Goal: Task Accomplishment & Management: Manage account settings

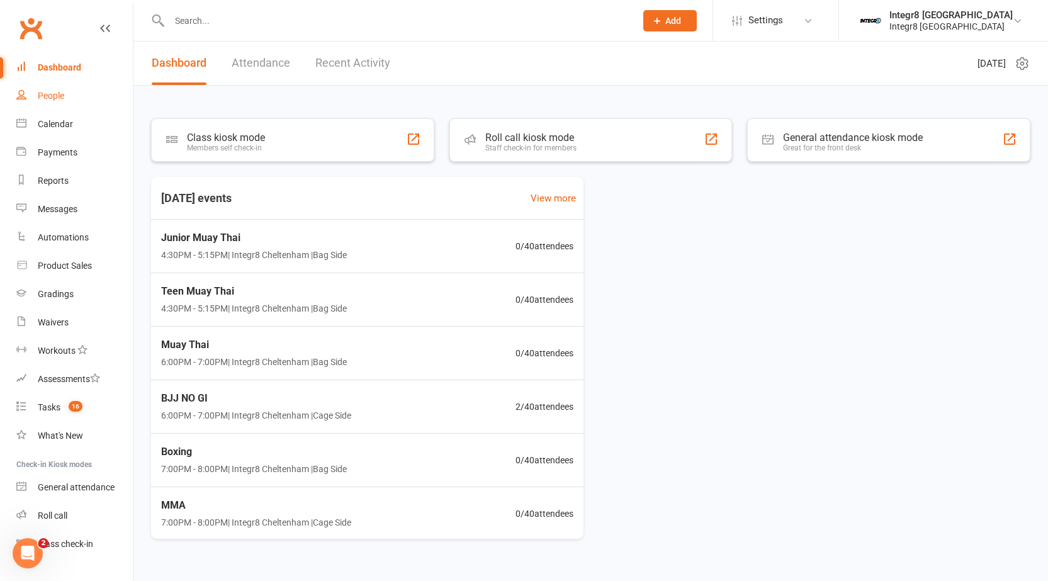
click at [72, 108] on link "People" at bounding box center [74, 96] width 116 height 28
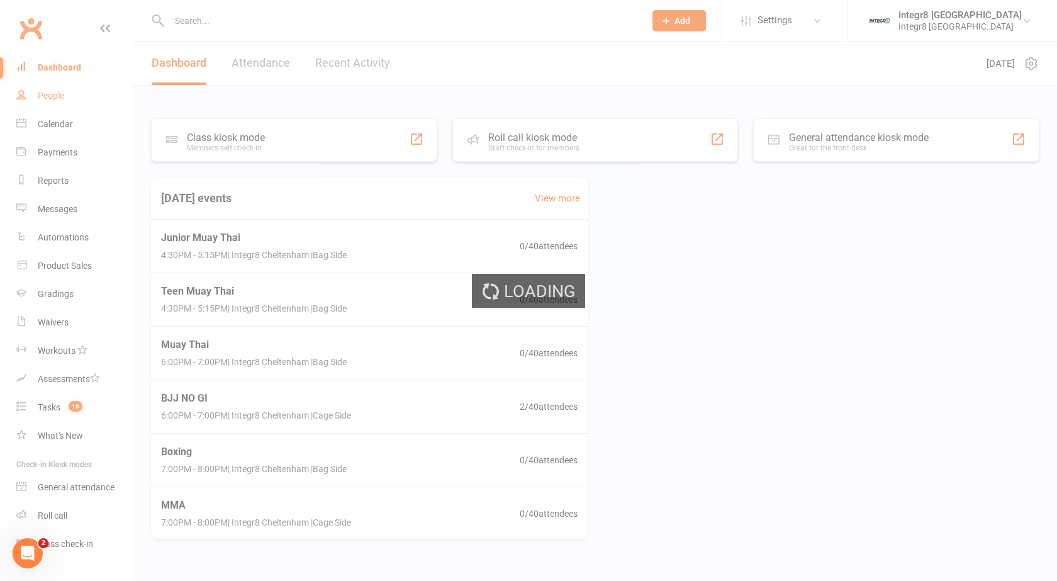
select select "100"
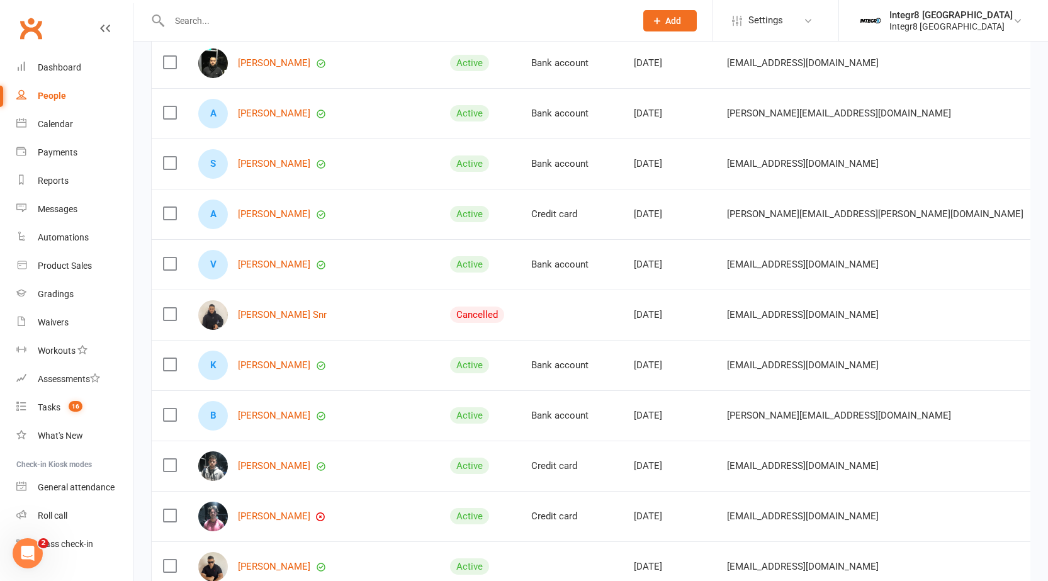
scroll to position [441, 0]
click at [81, 125] on link "Calendar" at bounding box center [74, 124] width 116 height 28
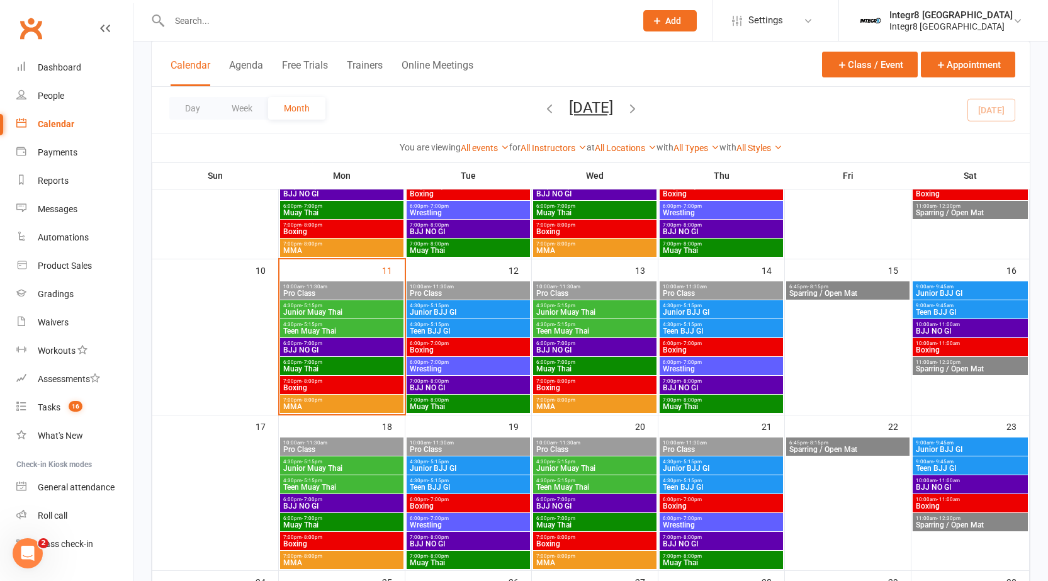
scroll to position [315, 0]
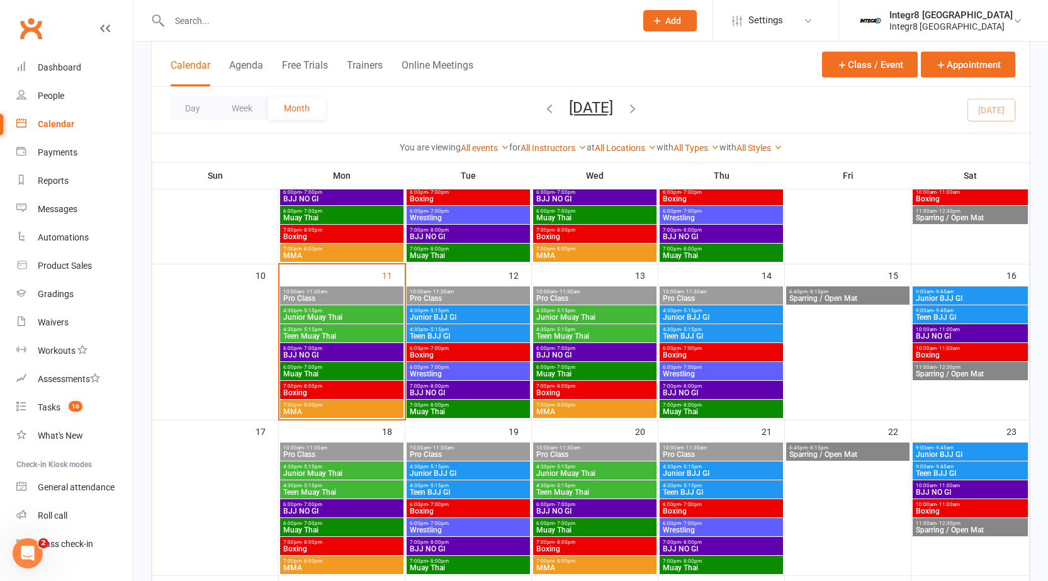
click at [325, 311] on span "4:30pm - 5:15pm" at bounding box center [342, 311] width 118 height 6
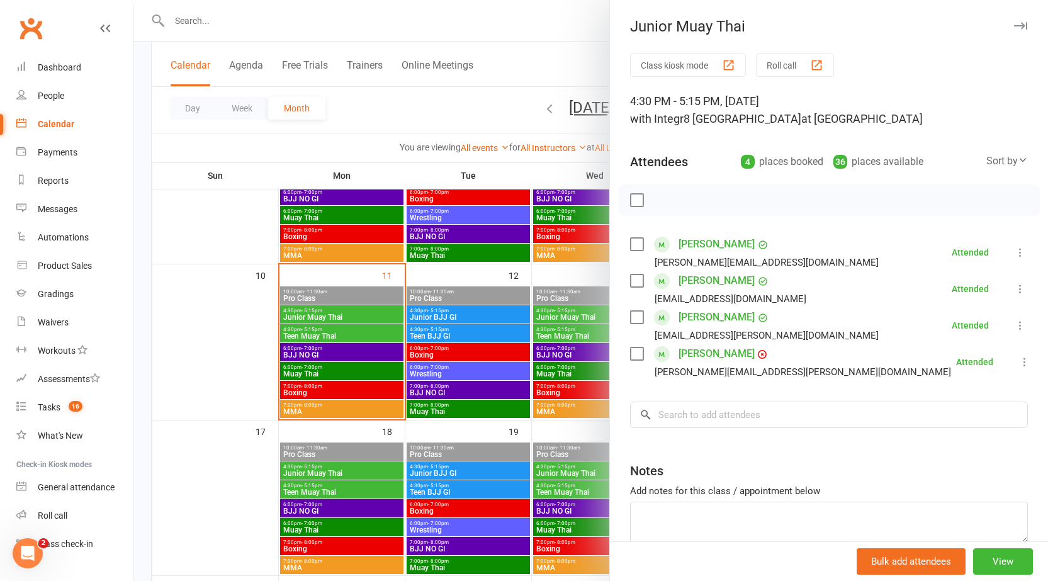
click at [330, 337] on div at bounding box center [590, 290] width 915 height 581
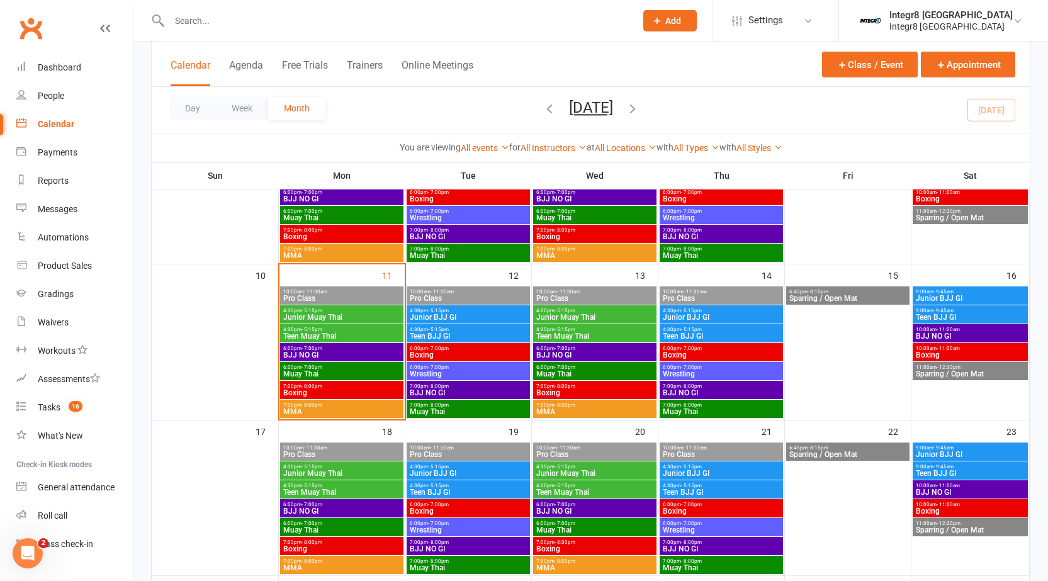
click at [322, 331] on span "4:30pm - 5:15pm" at bounding box center [342, 330] width 118 height 6
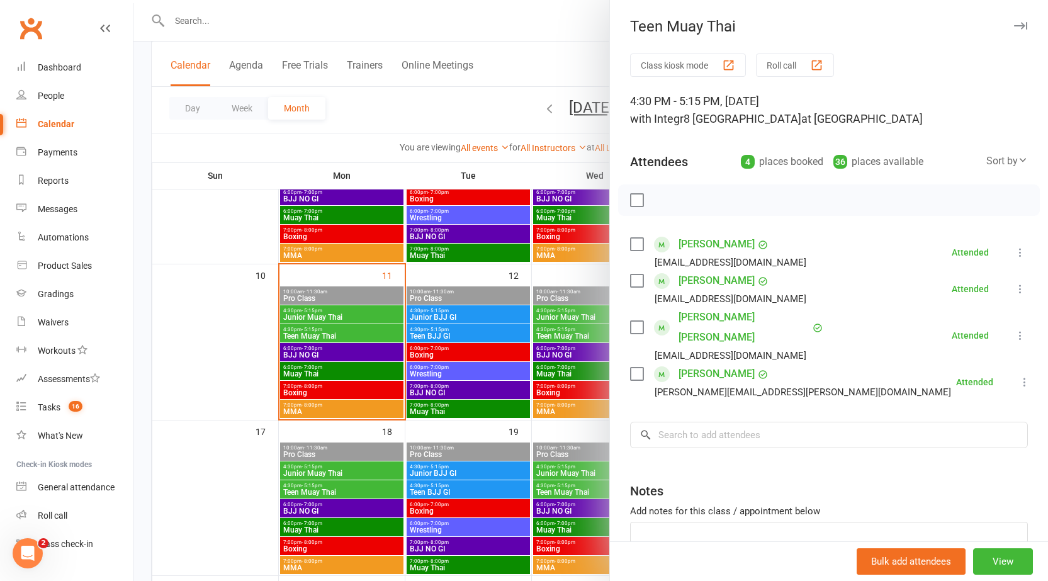
click at [322, 331] on div at bounding box center [590, 290] width 915 height 581
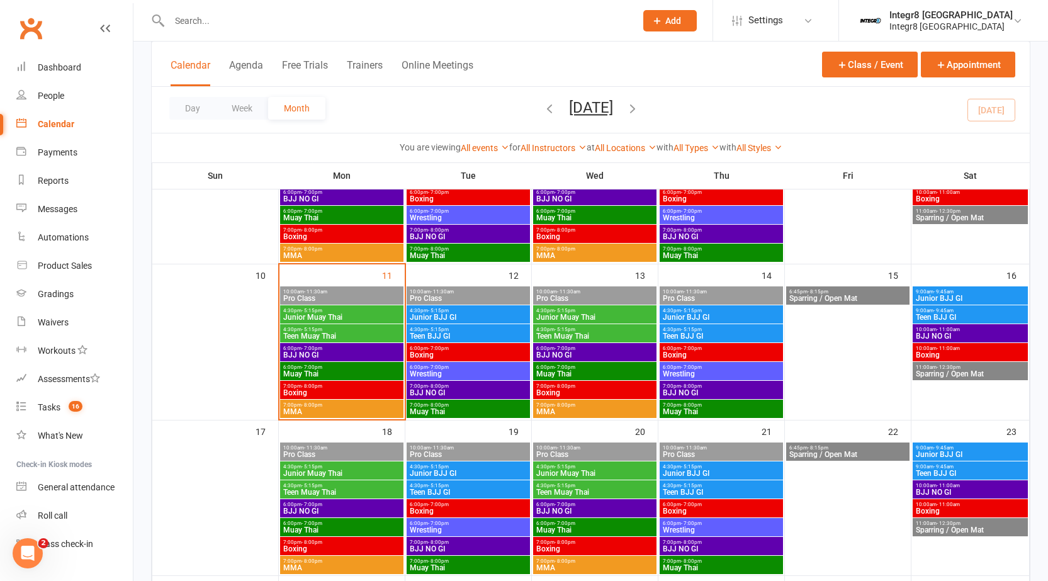
click at [347, 327] on span "4:30pm - 5:15pm" at bounding box center [342, 330] width 118 height 6
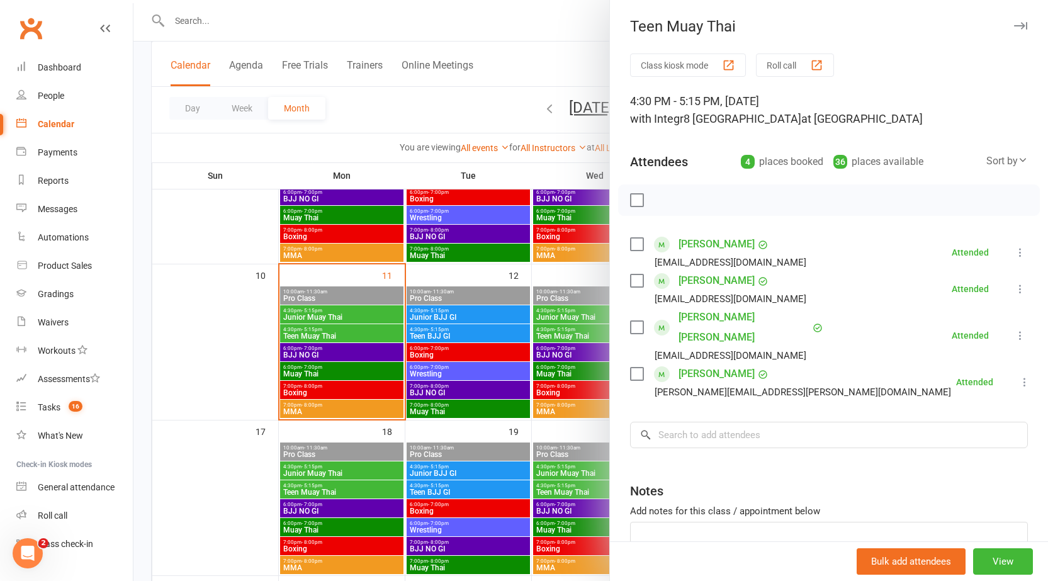
click at [416, 262] on div at bounding box center [590, 290] width 915 height 581
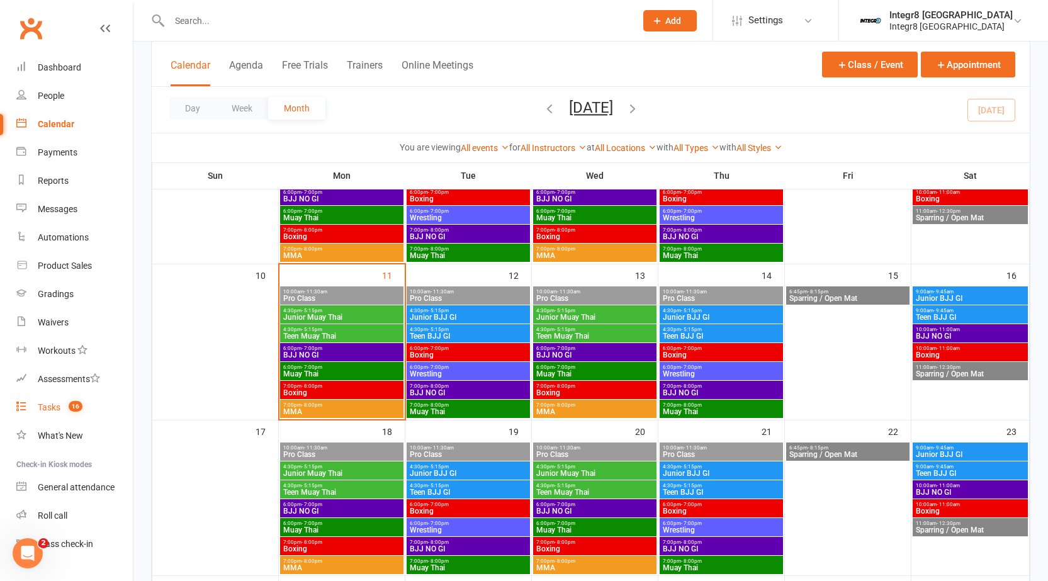
click at [70, 397] on link "Tasks 16" at bounding box center [74, 407] width 116 height 28
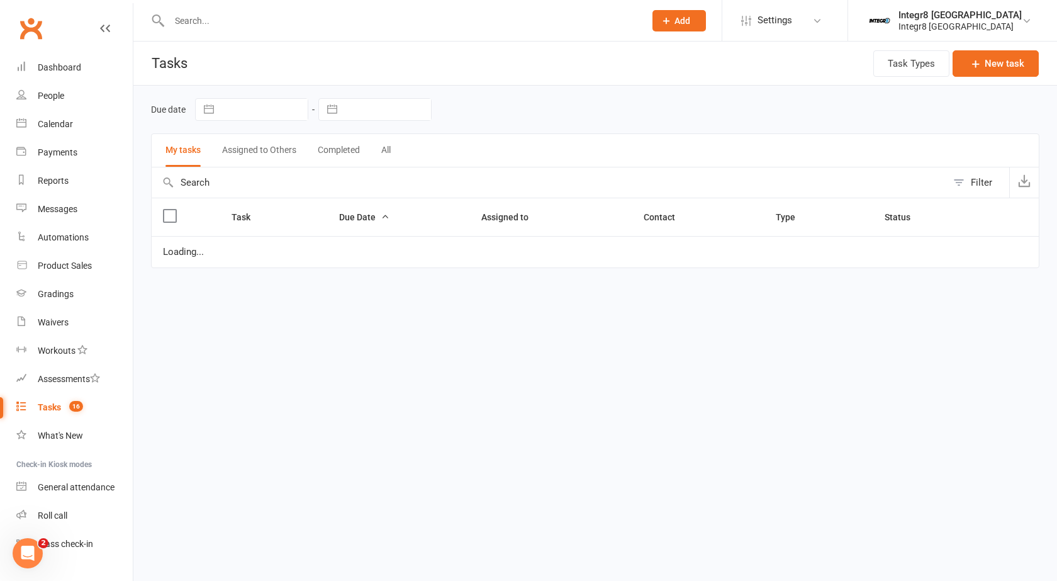
select select "waiting"
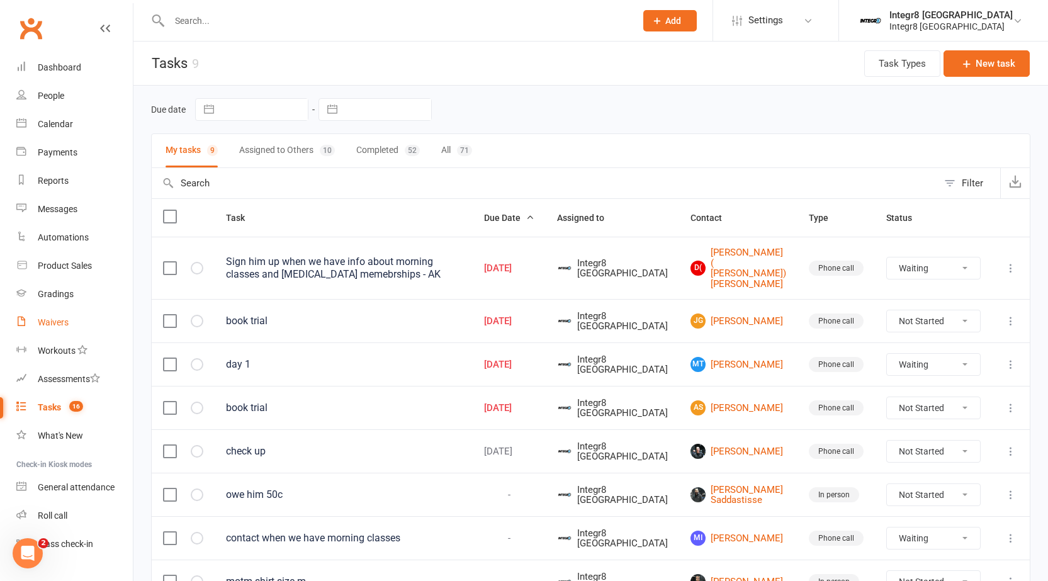
click at [64, 324] on div "Waivers" at bounding box center [53, 322] width 31 height 10
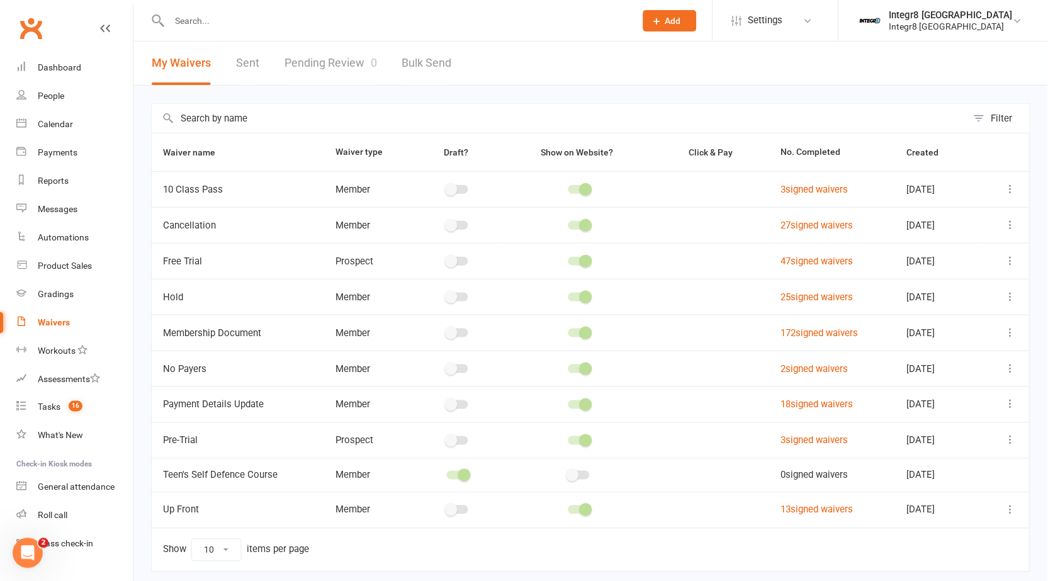
click at [315, 74] on link "Pending Review 0" at bounding box center [330, 63] width 93 height 43
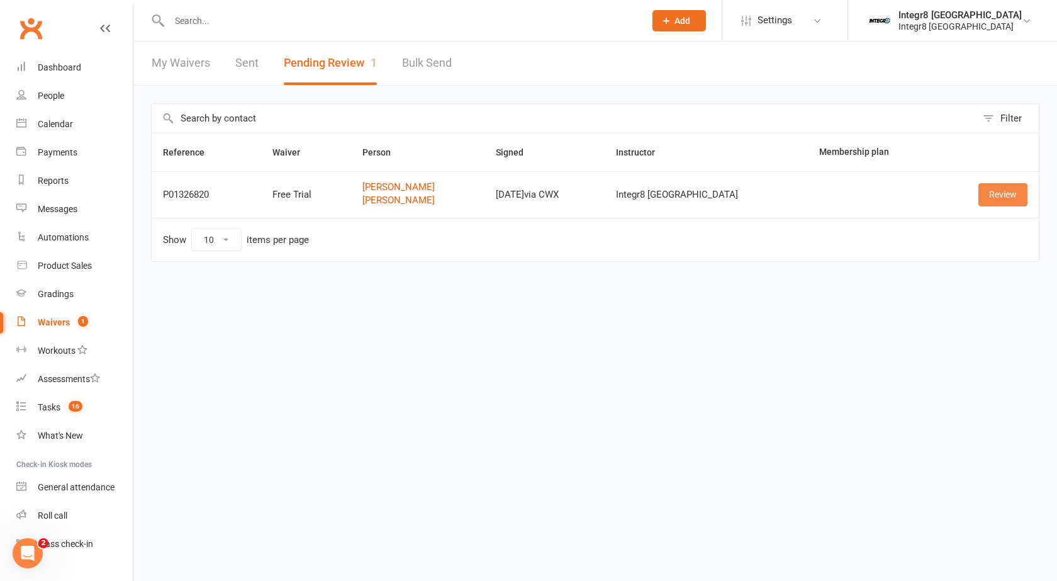
click at [983, 198] on link "Review" at bounding box center [1003, 194] width 49 height 23
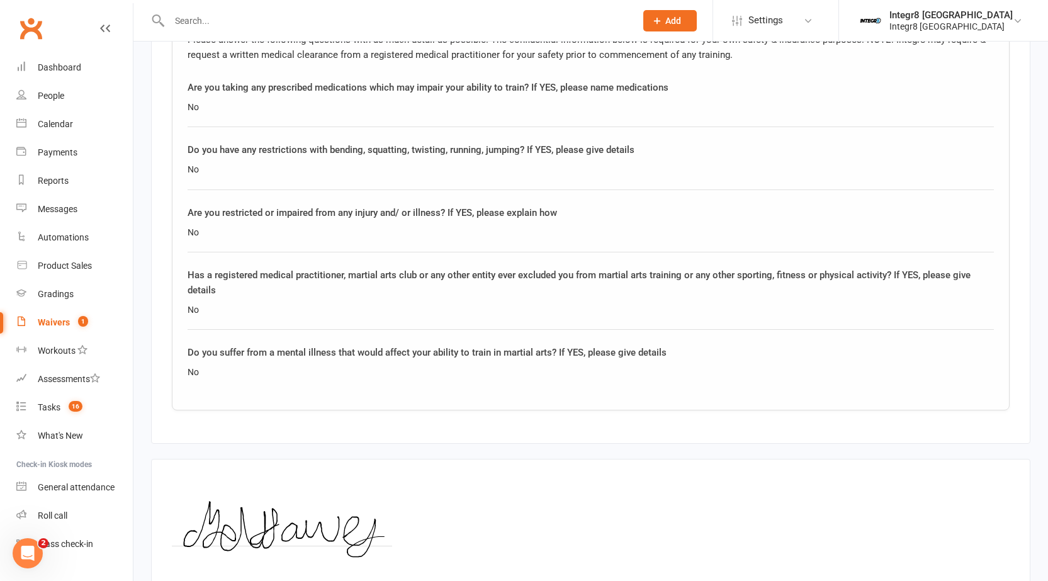
scroll to position [1548, 0]
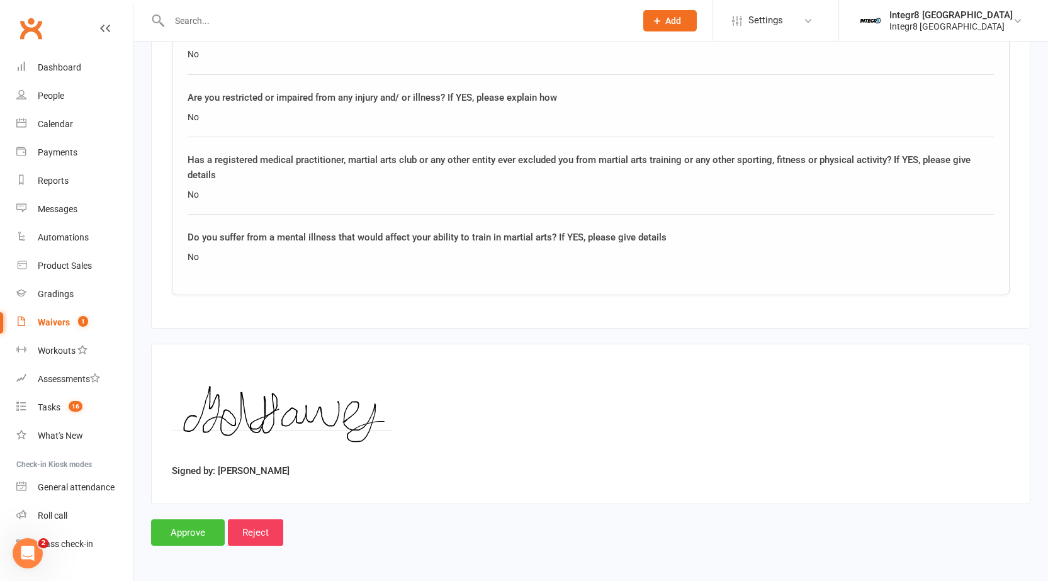
click at [208, 522] on input "Approve" at bounding box center [188, 532] width 74 height 26
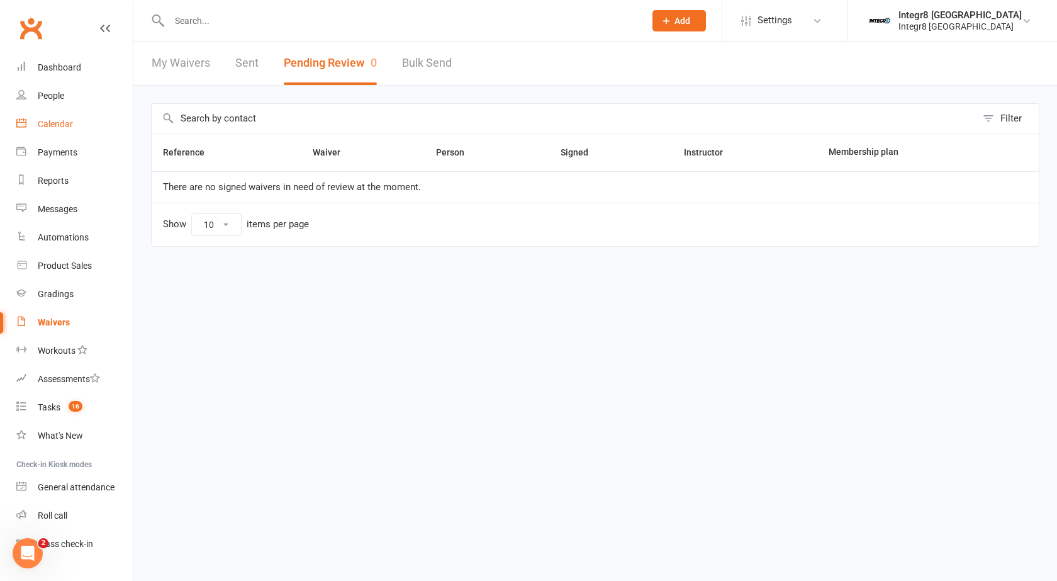
click at [43, 120] on div "Calendar" at bounding box center [55, 124] width 35 height 10
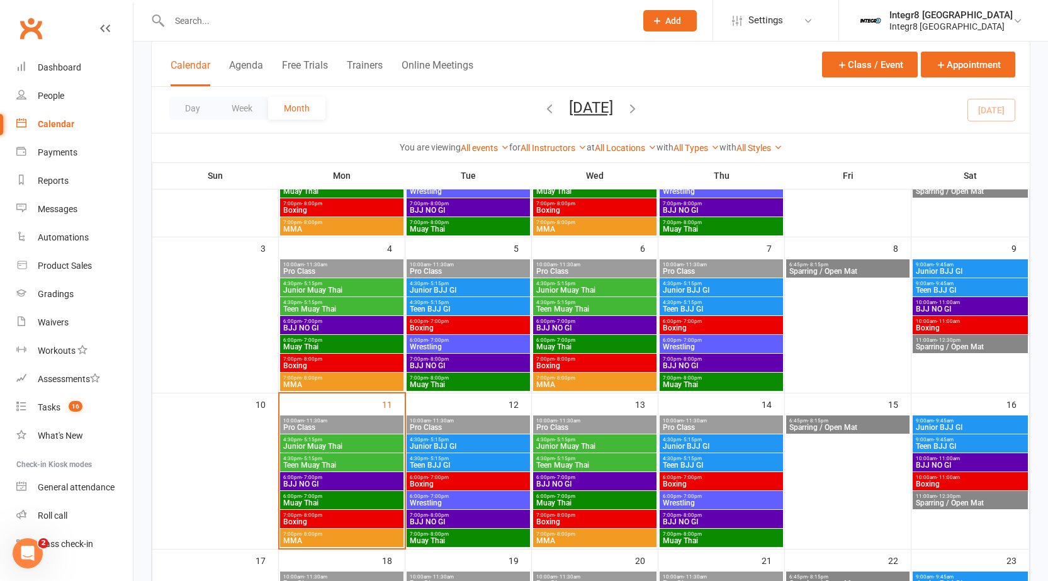
scroll to position [189, 0]
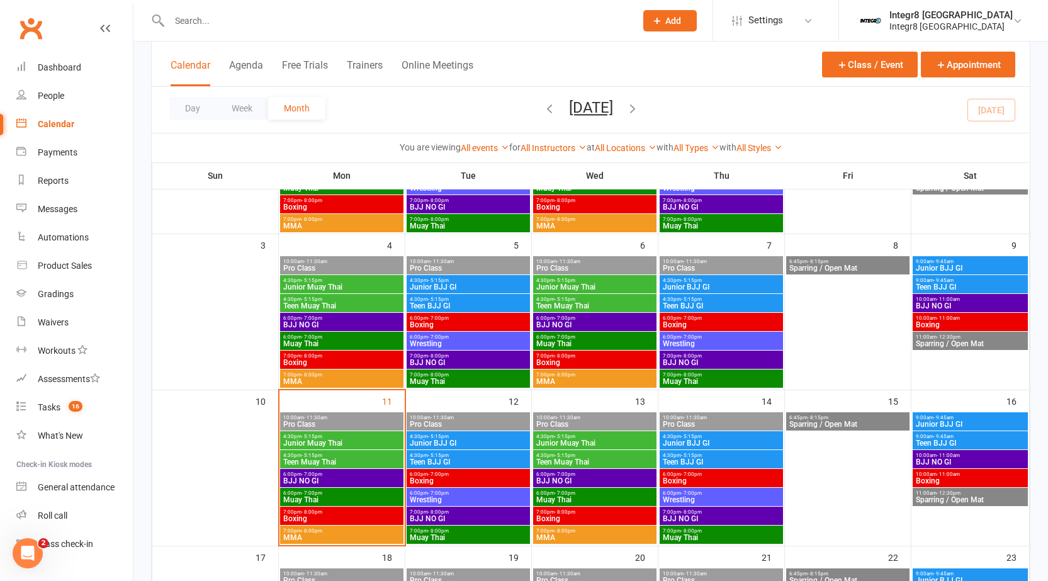
click at [333, 457] on span "4:30pm - 5:15pm" at bounding box center [342, 456] width 118 height 6
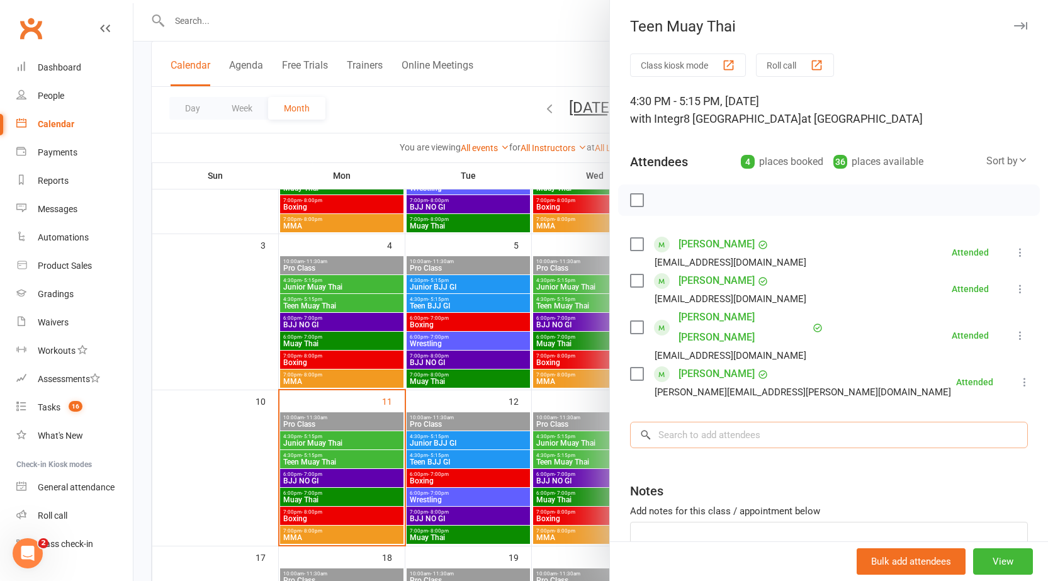
click at [724, 422] on input "search" at bounding box center [829, 435] width 398 height 26
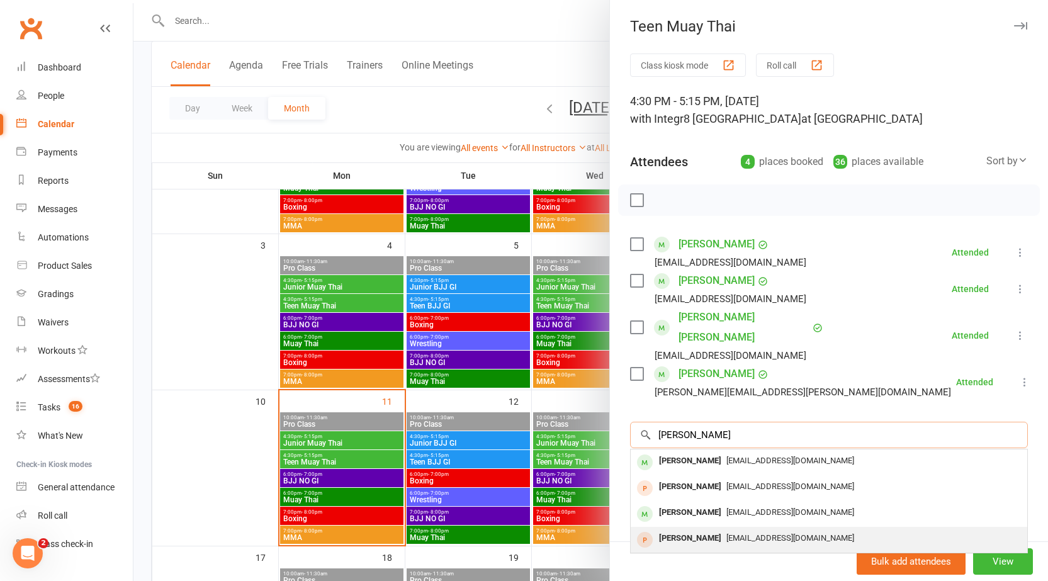
type input "[PERSON_NAME]"
click at [738, 533] on span "[EMAIL_ADDRESS][DOMAIN_NAME]" at bounding box center [790, 537] width 128 height 9
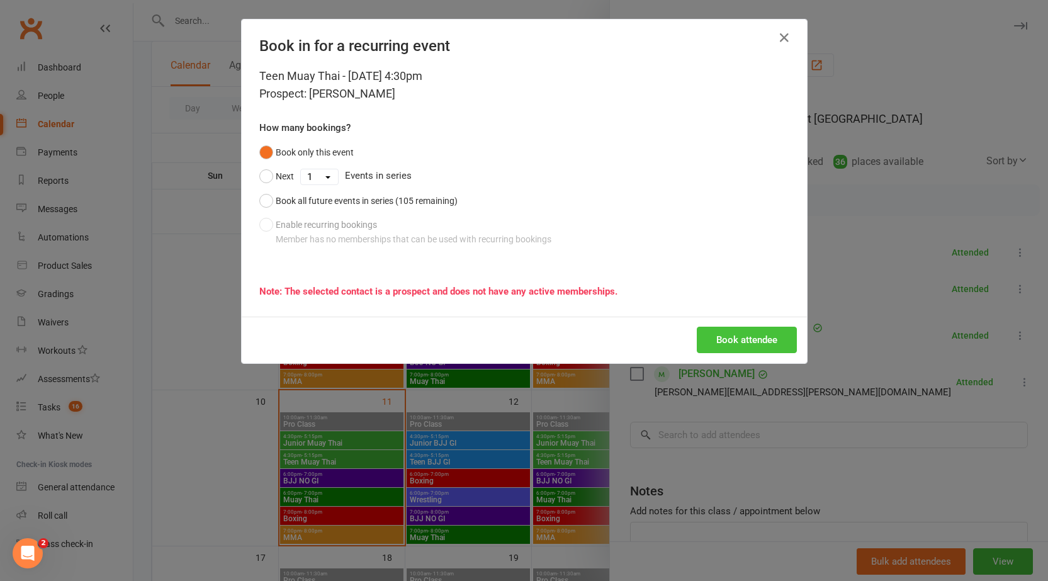
click at [774, 341] on button "Book attendee" at bounding box center [747, 340] width 100 height 26
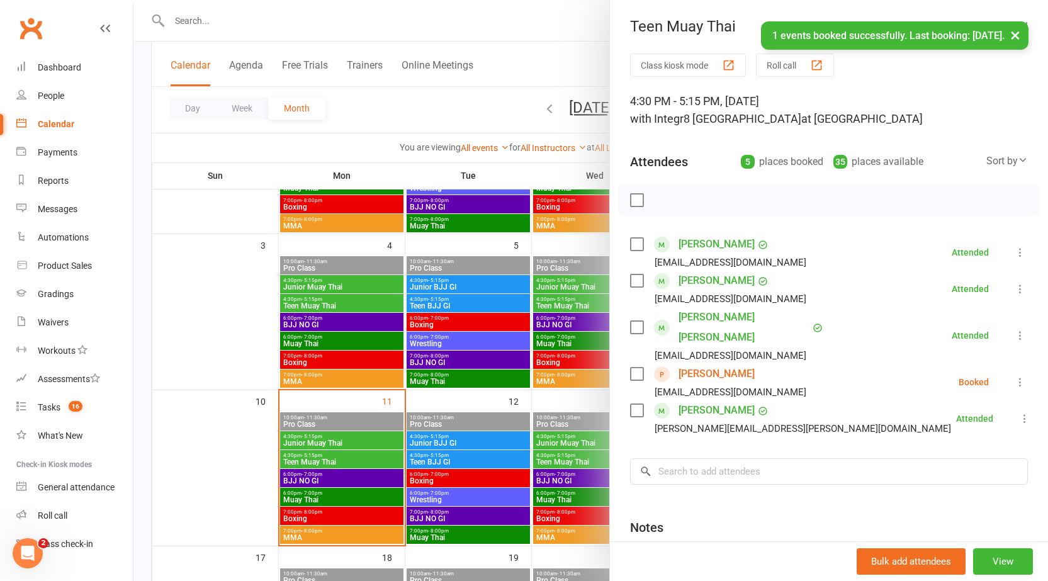
click at [718, 364] on link "[PERSON_NAME]" at bounding box center [716, 374] width 76 height 20
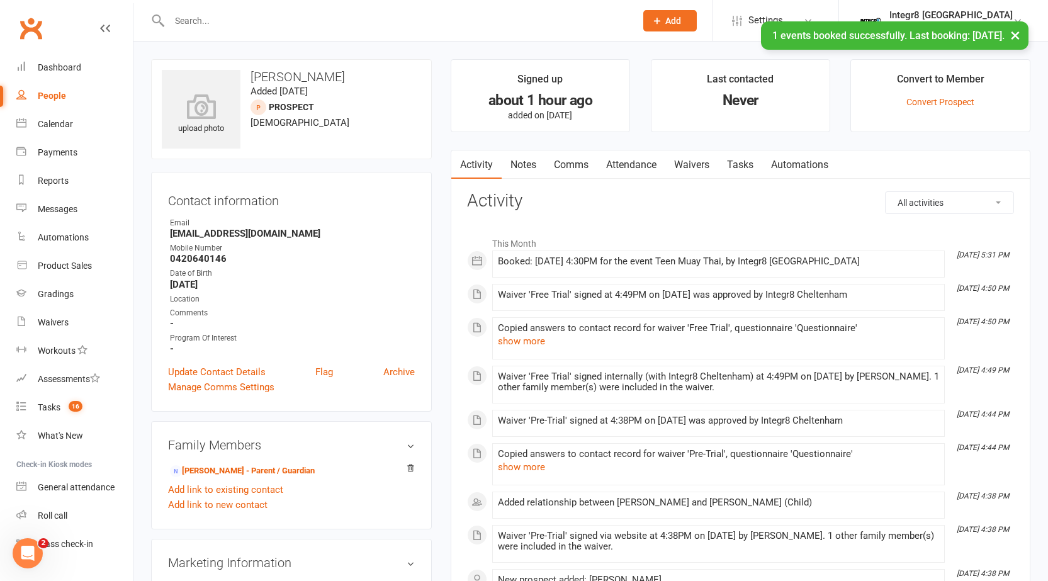
click at [543, 163] on link "Notes" at bounding box center [523, 164] width 43 height 29
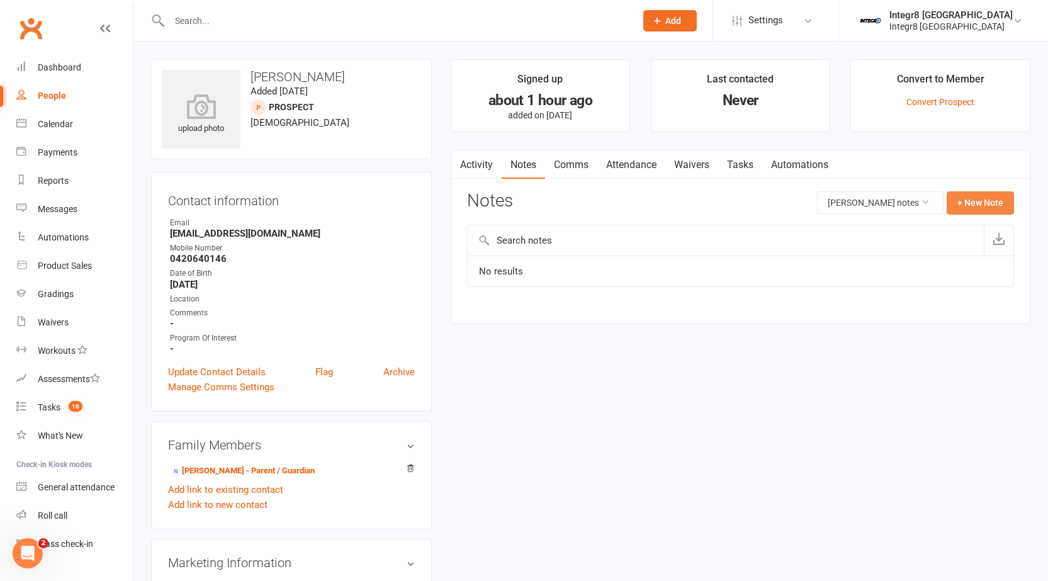
click at [974, 203] on button "+ New Note" at bounding box center [980, 202] width 67 height 23
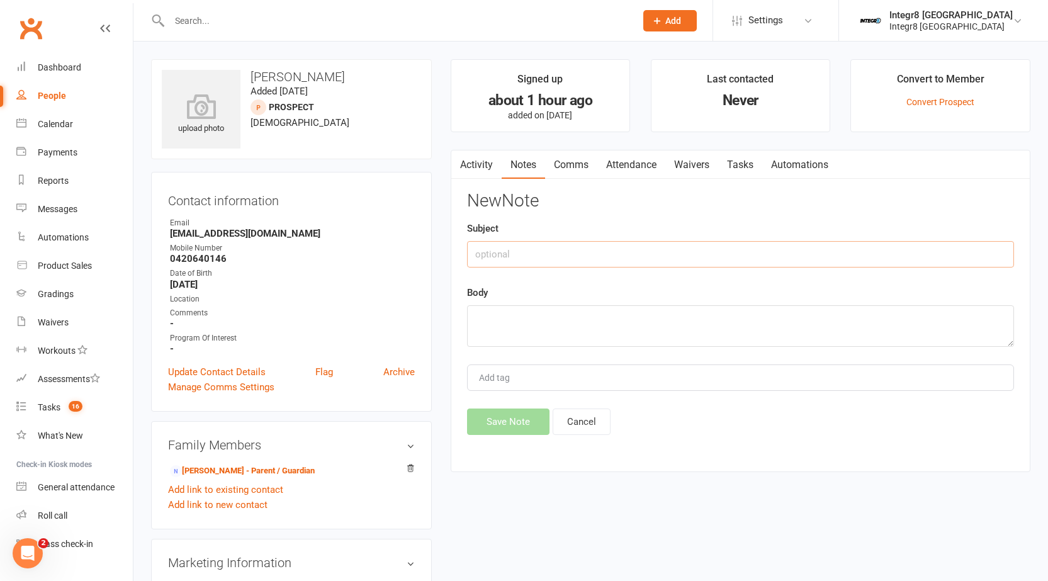
click at [678, 265] on input "text" at bounding box center [740, 254] width 547 height 26
type input "walk in"
click at [612, 334] on textarea at bounding box center [740, 326] width 547 height 42
click at [643, 317] on textarea "booked for free trial in teen muay thai" at bounding box center [740, 326] width 547 height 42
type textarea "booked for free trial in teen muay thai"
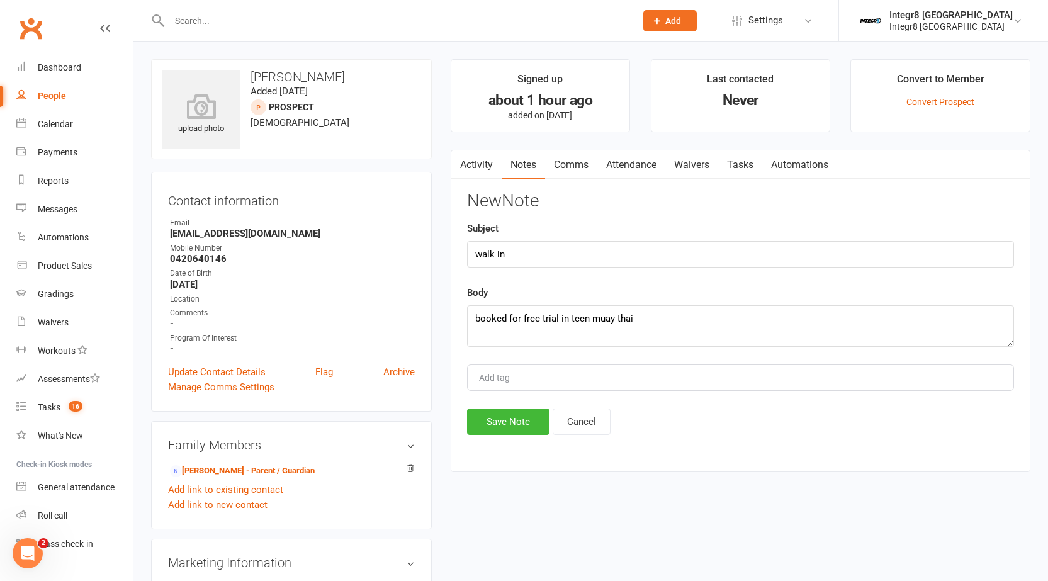
click at [541, 372] on div "Add tag" at bounding box center [740, 377] width 547 height 26
type input "[PERSON_NAME]"
click at [538, 401] on li "[PERSON_NAME]" at bounding box center [740, 401] width 544 height 19
click at [504, 430] on button "Save Note" at bounding box center [508, 421] width 82 height 26
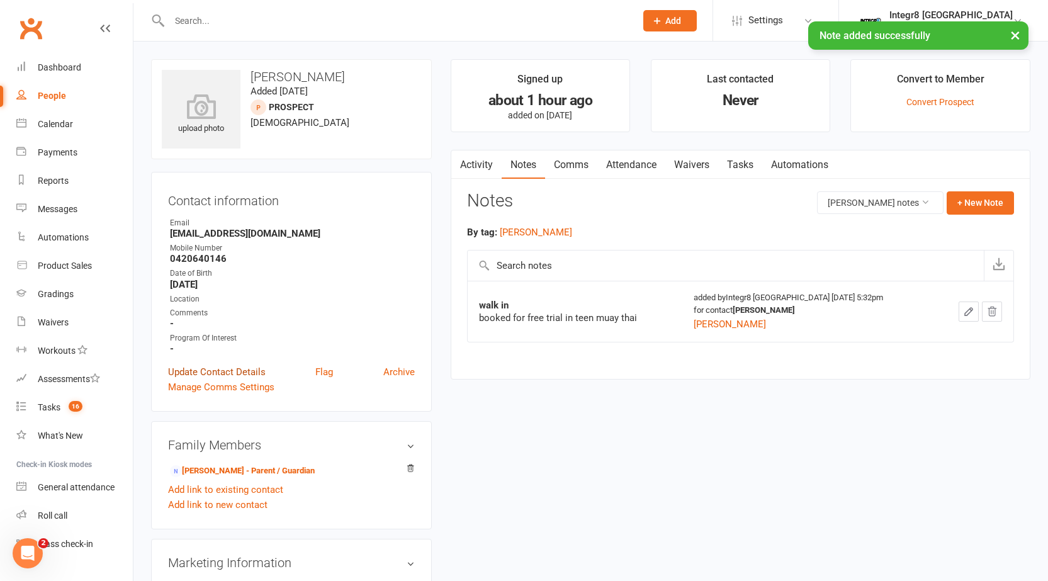
click at [225, 373] on link "Update Contact Details" at bounding box center [217, 371] width 98 height 15
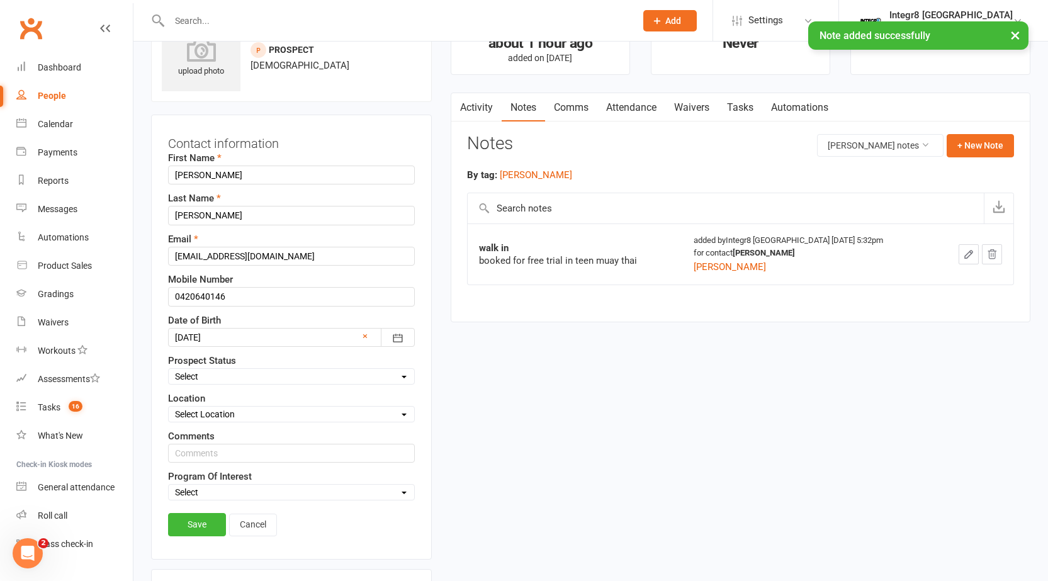
scroll to position [59, 0]
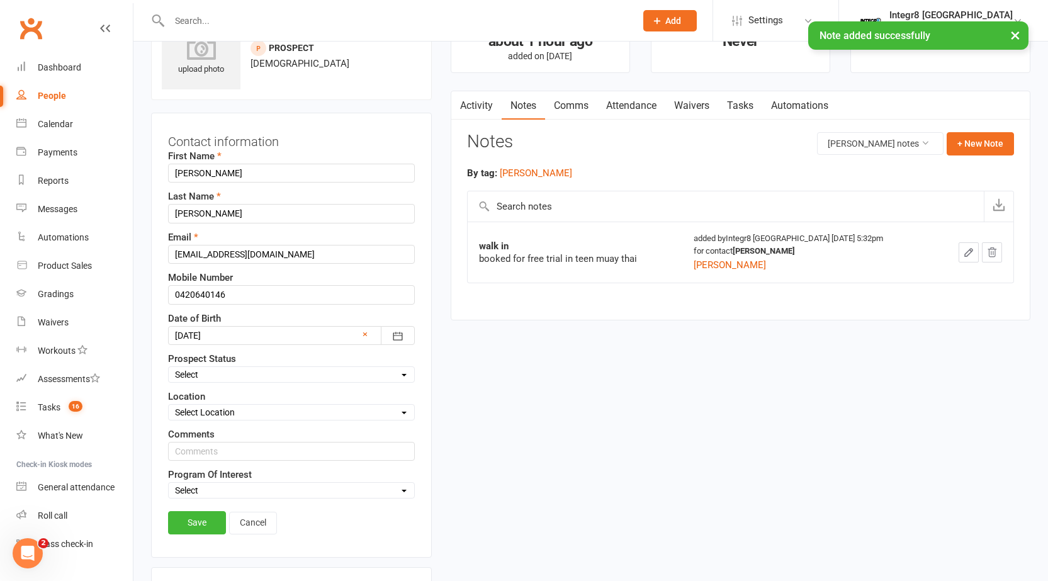
click at [284, 335] on div at bounding box center [291, 335] width 247 height 19
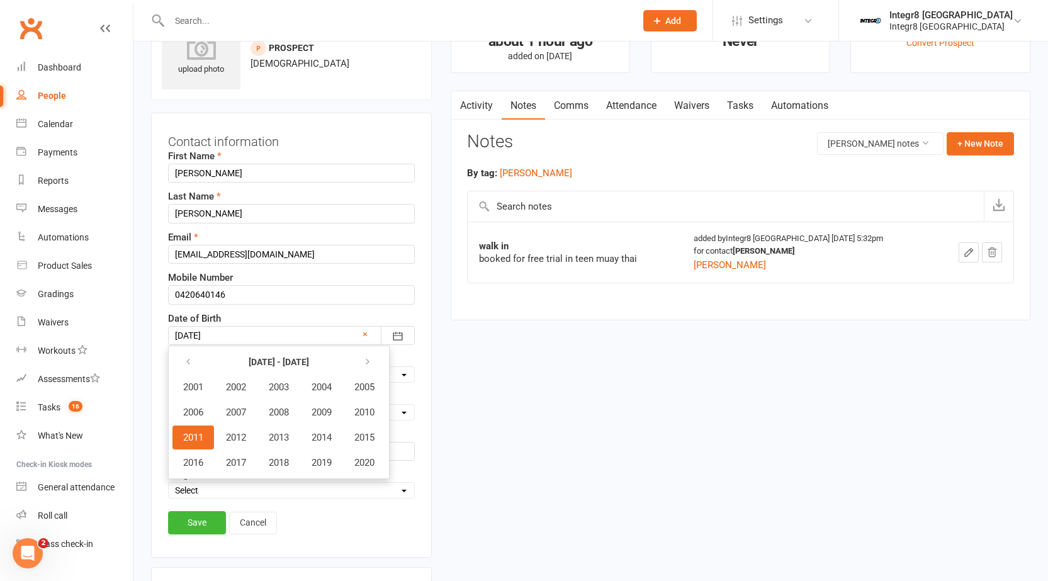
click at [290, 317] on div "Date of Birth [DEMOGRAPHIC_DATA] [DATE] - [DATE] 2001 2002 2003 2004 2005 2006 …" at bounding box center [291, 328] width 247 height 34
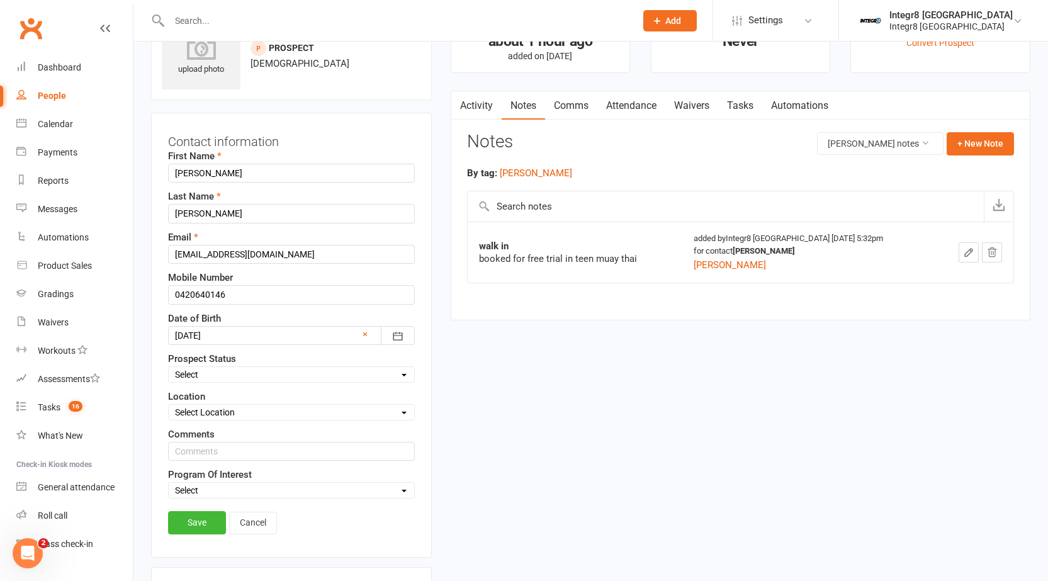
click at [253, 374] on select "Select Initial Contact Follow-up Free Trial Booked Awaiting Sign-Up Not Ready (…" at bounding box center [291, 375] width 245 height 14
click at [169, 368] on select "Select Initial Contact Follow-up Free Trial Booked Awaiting Sign-Up Not Ready (…" at bounding box center [291, 375] width 245 height 14
drag, startPoint x: 236, startPoint y: 374, endPoint x: 233, endPoint y: 380, distance: 6.5
click at [236, 374] on select "Select Initial Contact Follow-up Free Trial Booked Awaiting Sign-Up Not Ready (…" at bounding box center [291, 375] width 245 height 14
select select "Free Trial Booked"
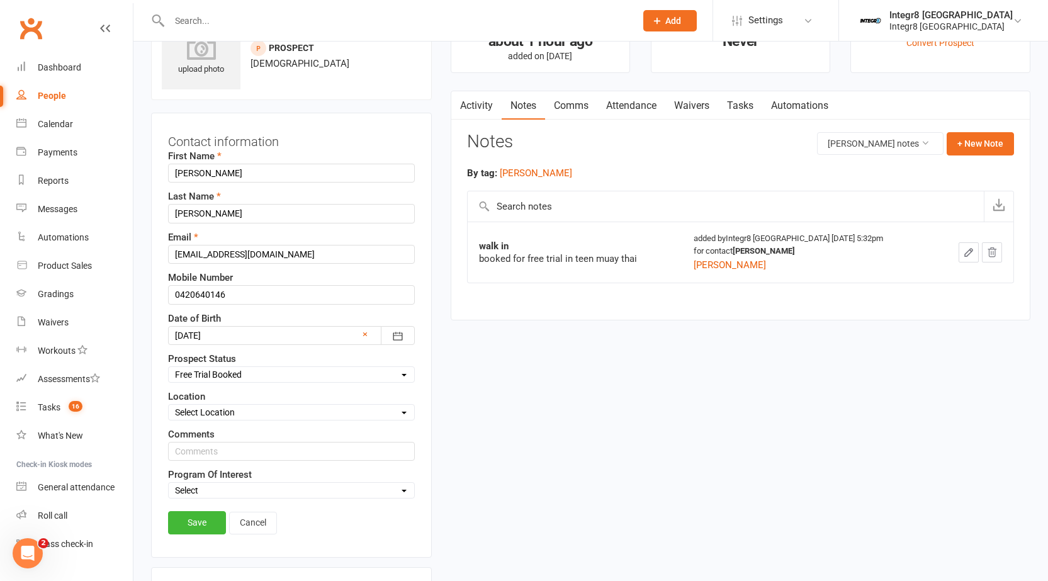
click at [169, 368] on select "Select Initial Contact Follow-up Free Trial Booked Awaiting Sign-Up Not Ready (…" at bounding box center [291, 375] width 245 height 14
click at [194, 526] on link "Save" at bounding box center [197, 522] width 58 height 23
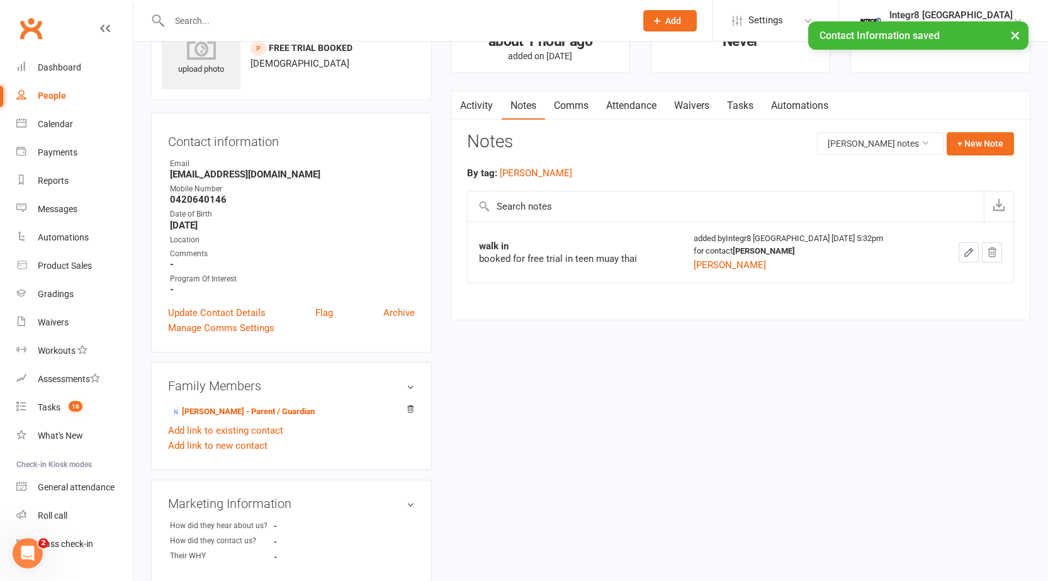
scroll to position [0, 0]
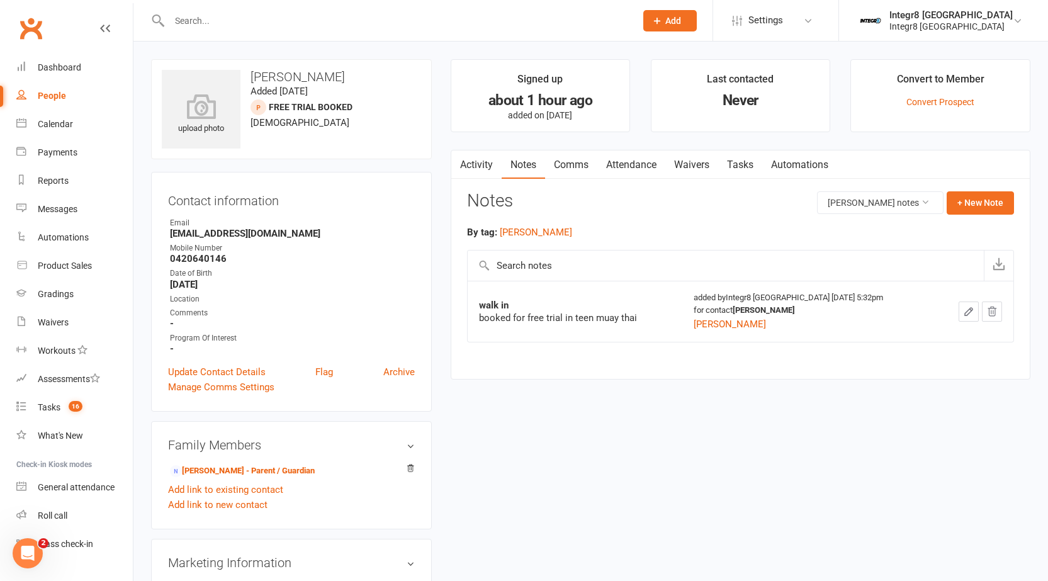
drag, startPoint x: 592, startPoint y: 451, endPoint x: 0, endPoint y: 33, distance: 724.4
click at [590, 451] on div "upload photo [PERSON_NAME] Added [DATE] Free Trial Booked prospect [DEMOGRAPHIC…" at bounding box center [591, 557] width 898 height 997
click at [202, 16] on input "text" at bounding box center [396, 21] width 461 height 18
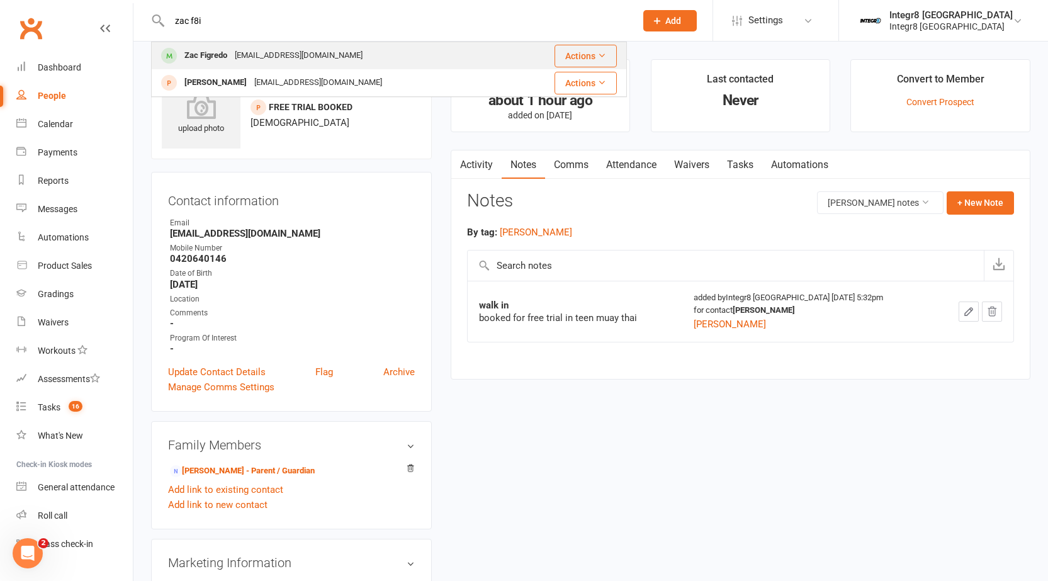
type input "zac f8i"
click at [181, 51] on div "Zac Figredo" at bounding box center [206, 56] width 50 height 18
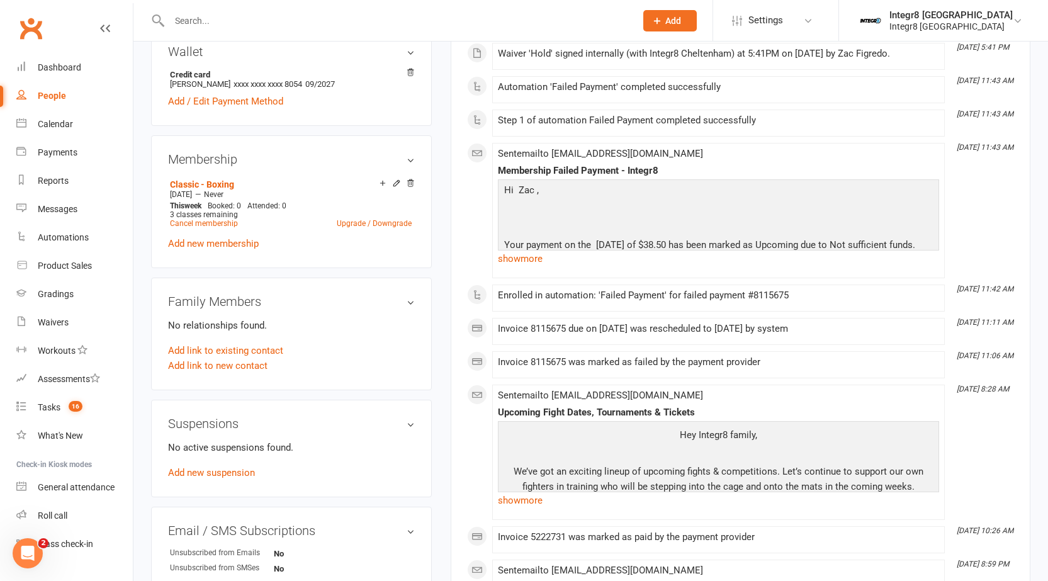
scroll to position [441, 0]
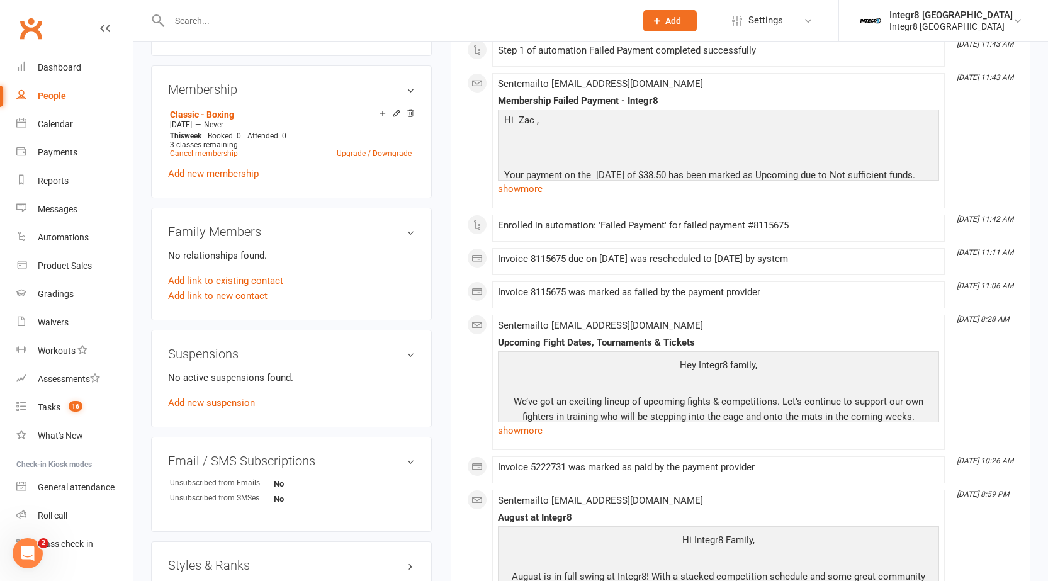
click at [215, 393] on div "No active suspensions found. Add new suspension" at bounding box center [291, 390] width 247 height 40
click at [208, 404] on link "Add new suspension" at bounding box center [211, 402] width 87 height 11
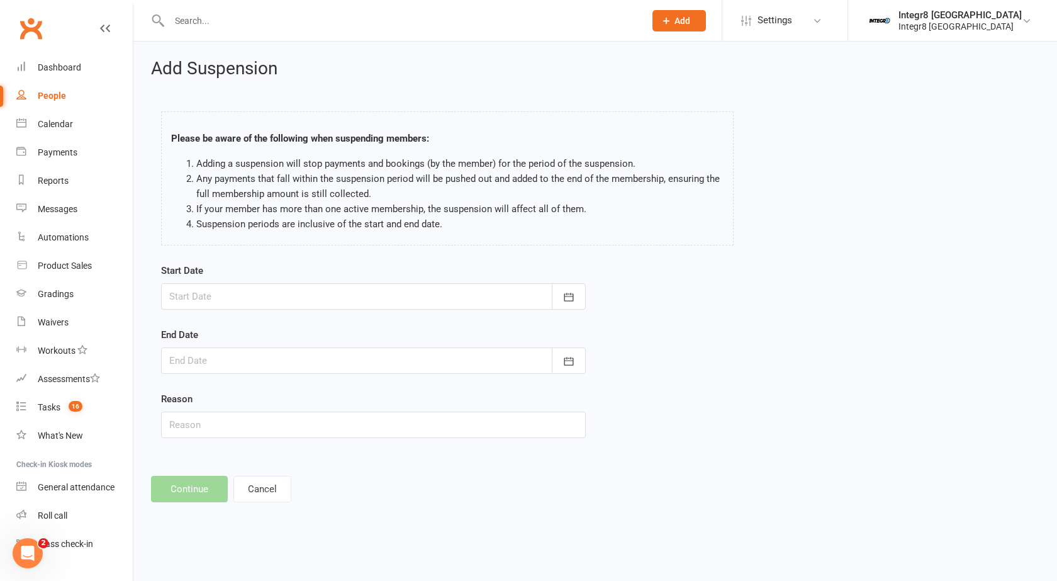
click at [324, 294] on div at bounding box center [373, 296] width 425 height 26
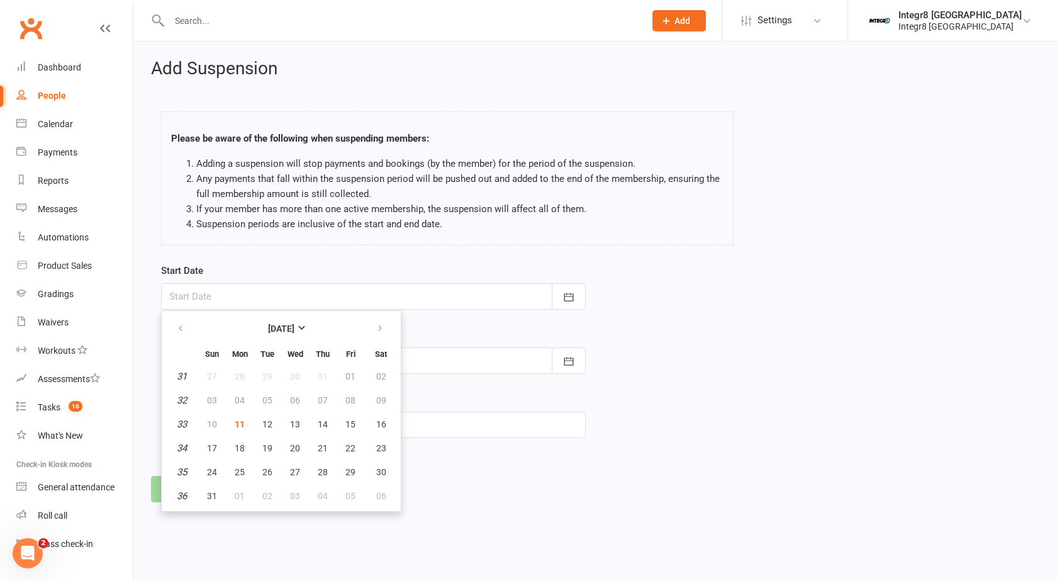
click at [368, 233] on div "Please be aware of the following when suspending members: Adding a suspension w…" at bounding box center [447, 178] width 573 height 134
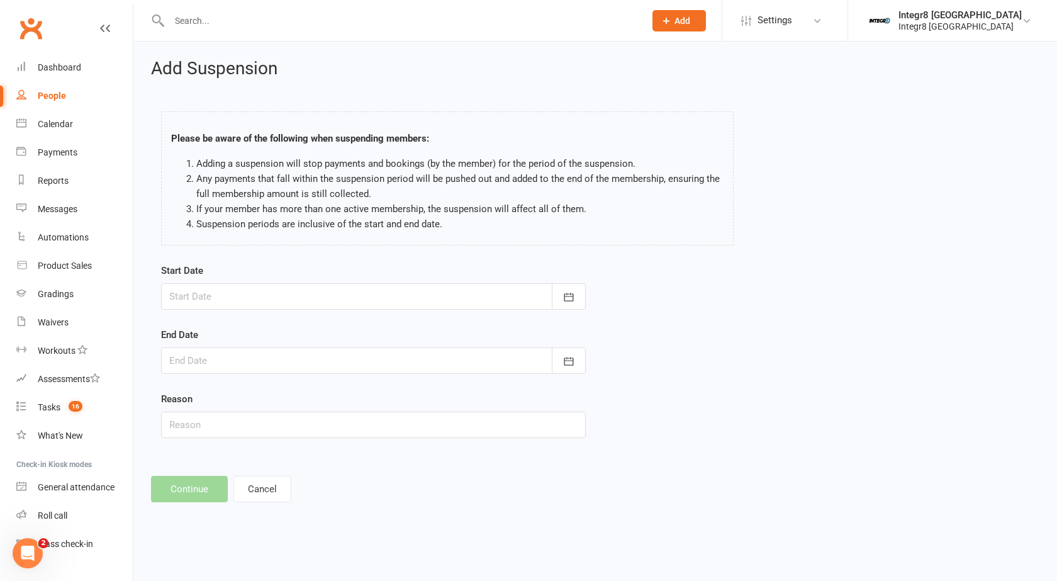
click at [303, 28] on input "text" at bounding box center [401, 21] width 471 height 18
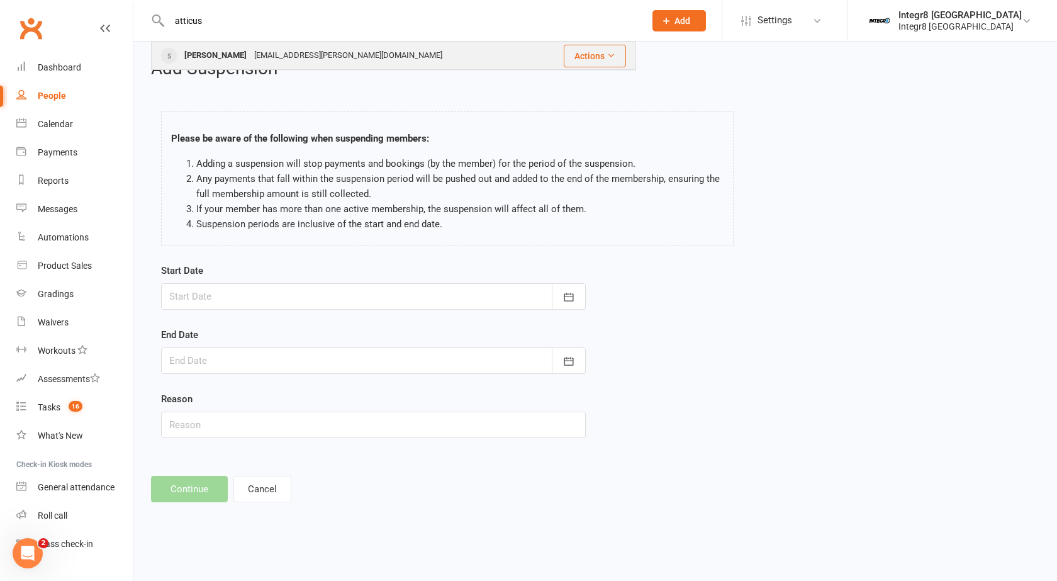
type input "atticus"
click at [293, 52] on div "[EMAIL_ADDRESS][PERSON_NAME][DOMAIN_NAME]" at bounding box center [349, 56] width 196 height 18
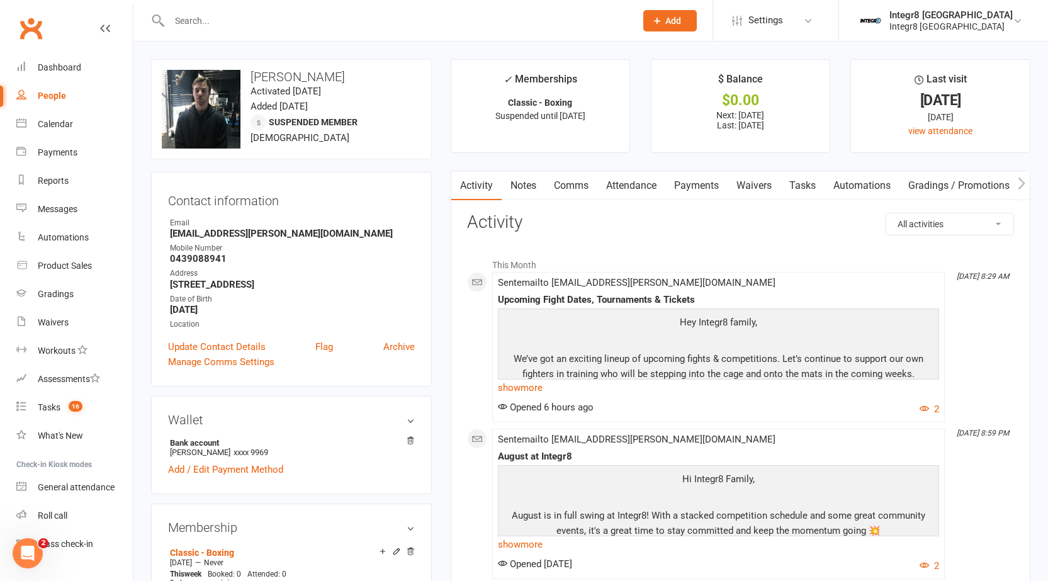
click at [519, 188] on link "Notes" at bounding box center [523, 185] width 43 height 29
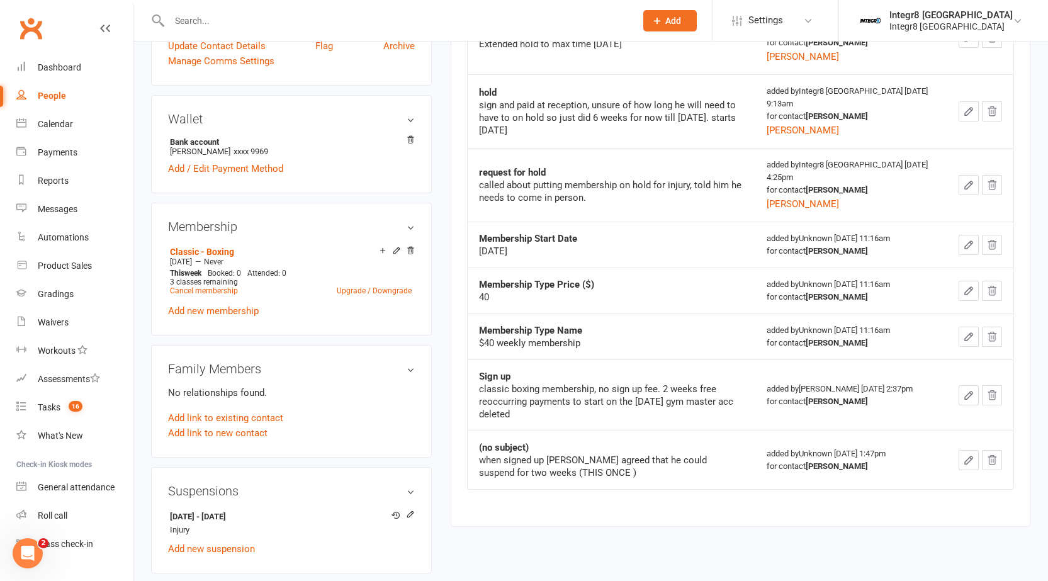
scroll to position [378, 0]
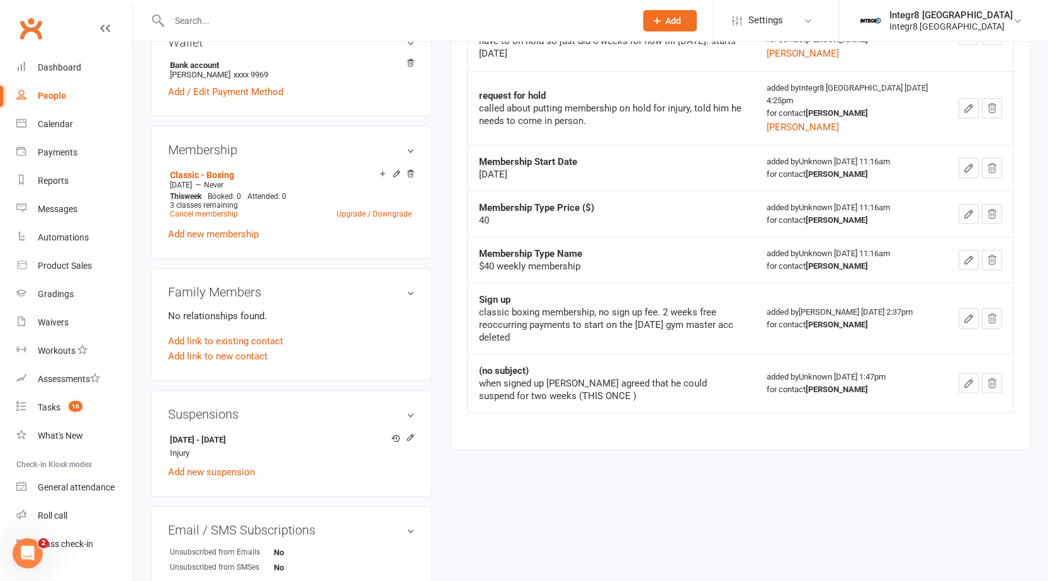
click at [629, 490] on div "upload photo change photo [PERSON_NAME] Activated [DATE] Added [DATE] Suspended…" at bounding box center [591, 247] width 898 height 1130
click at [45, 122] on div "Calendar" at bounding box center [55, 124] width 35 height 10
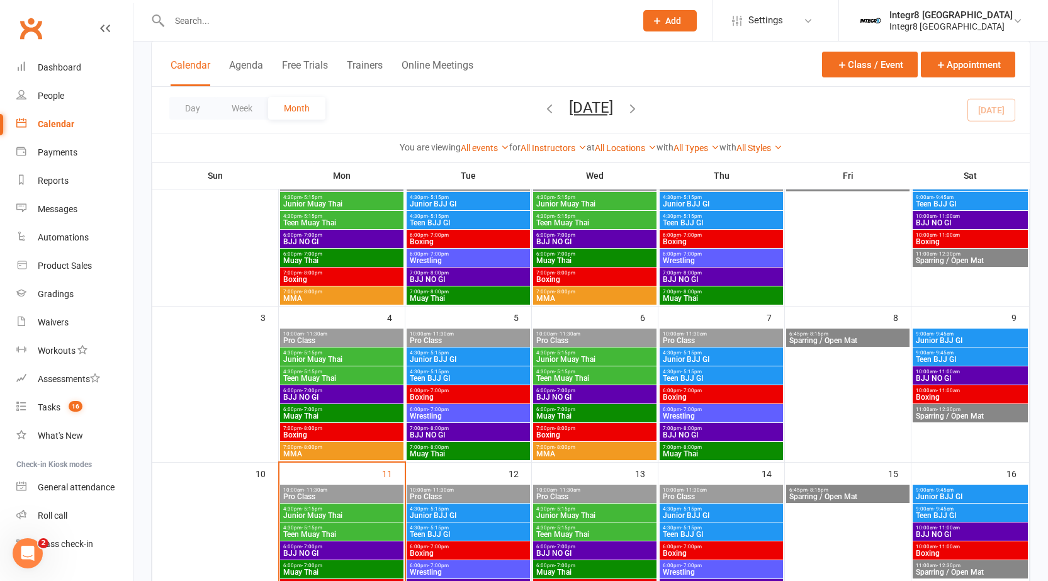
scroll to position [252, 0]
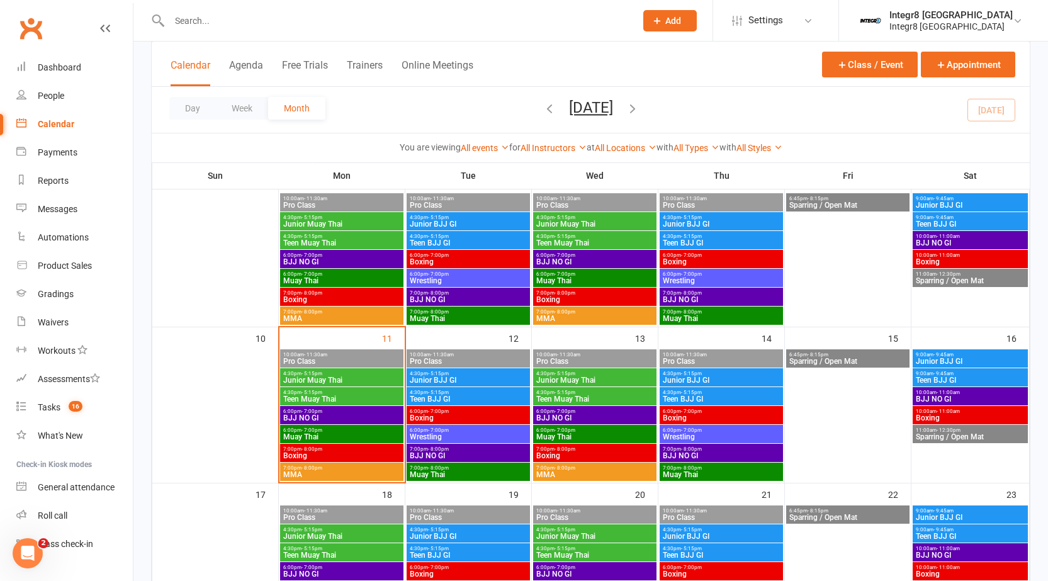
click at [326, 414] on span "BJJ NO GI" at bounding box center [342, 418] width 118 height 8
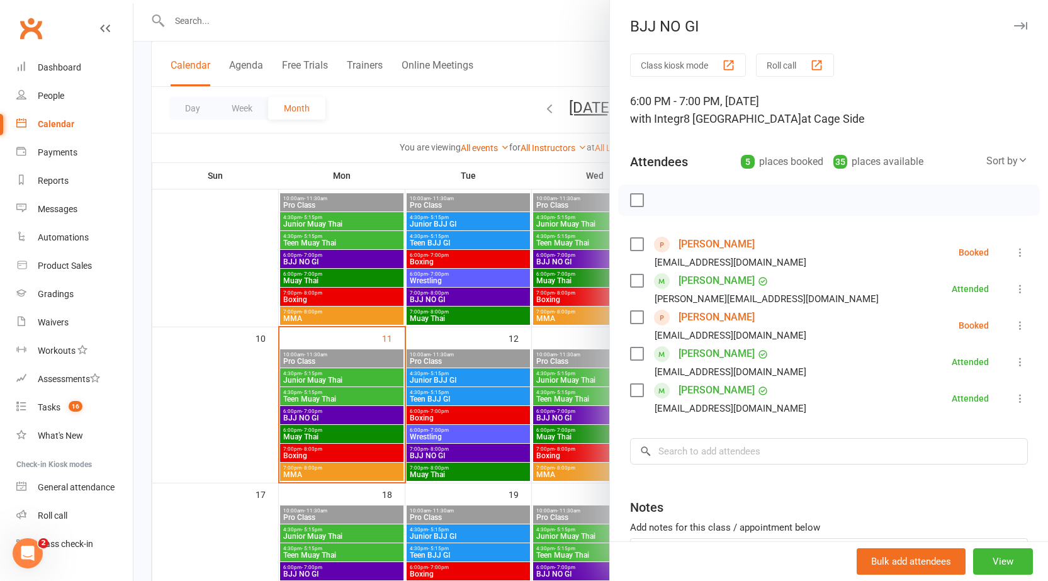
click at [560, 455] on div at bounding box center [590, 290] width 915 height 581
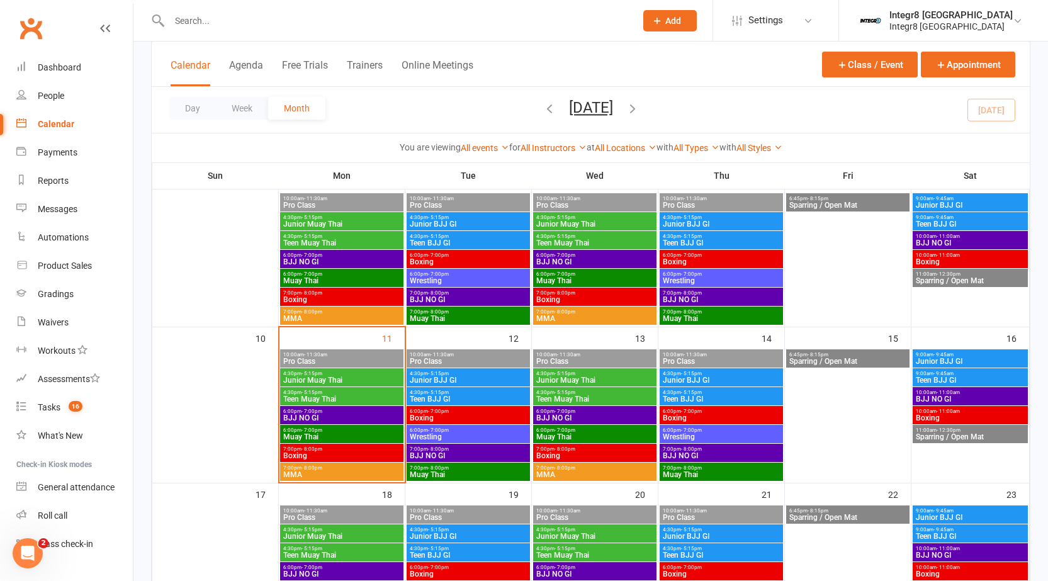
click at [351, 425] on div "6:00pm - 7:00pm Muay Thai" at bounding box center [341, 434] width 123 height 18
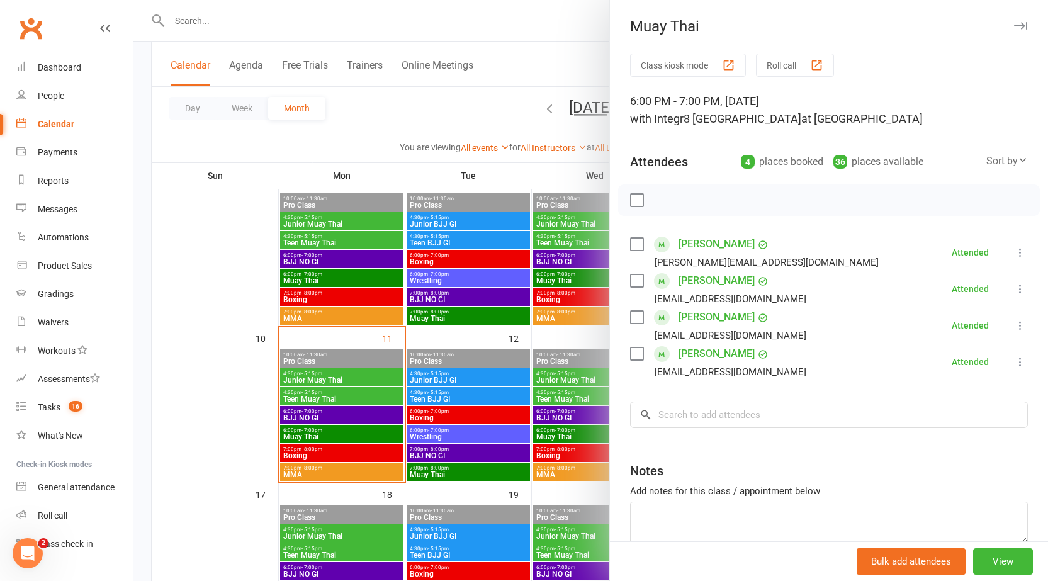
click at [352, 425] on div at bounding box center [590, 290] width 915 height 581
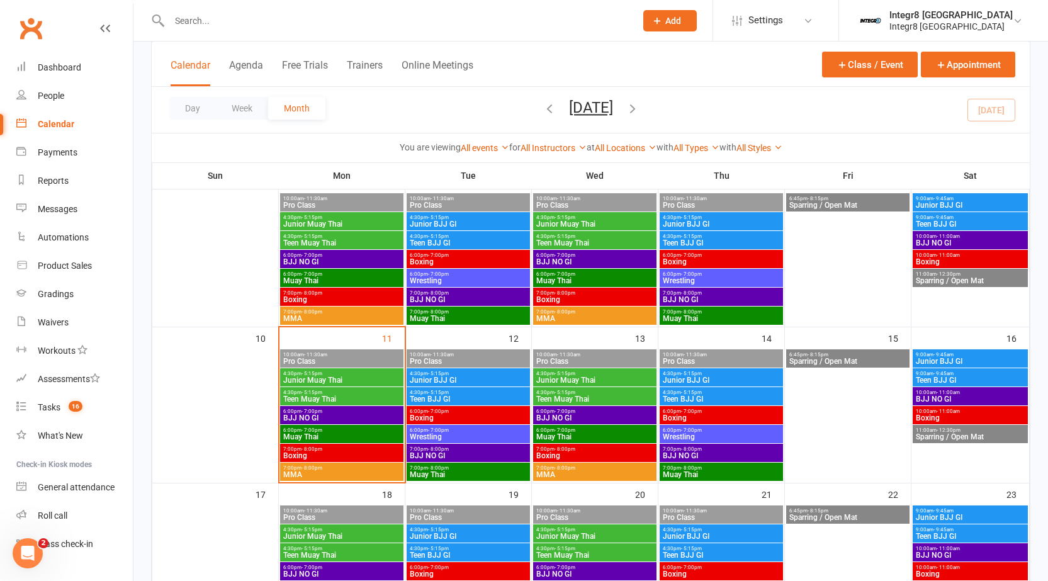
click at [369, 20] on input "text" at bounding box center [396, 21] width 461 height 18
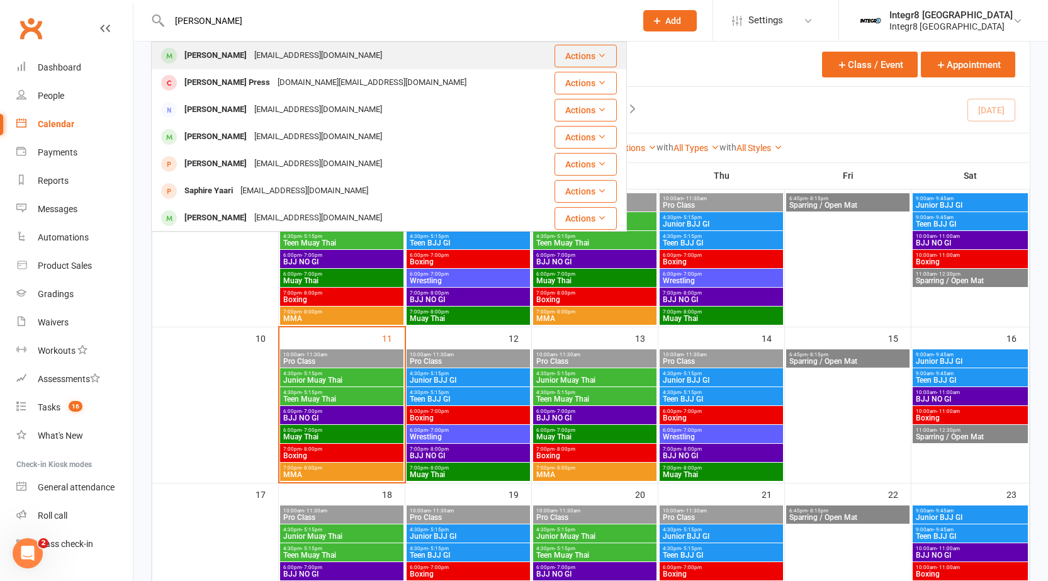
type input "[PERSON_NAME]"
click at [326, 50] on div "[EMAIL_ADDRESS][DOMAIN_NAME]" at bounding box center [318, 56] width 135 height 18
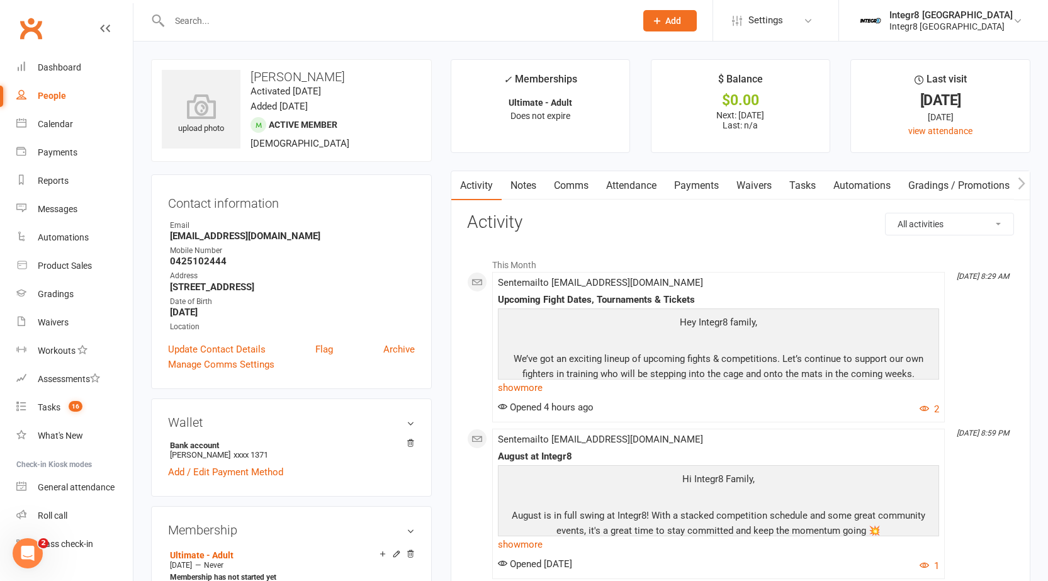
click at [530, 193] on link "Notes" at bounding box center [523, 185] width 43 height 29
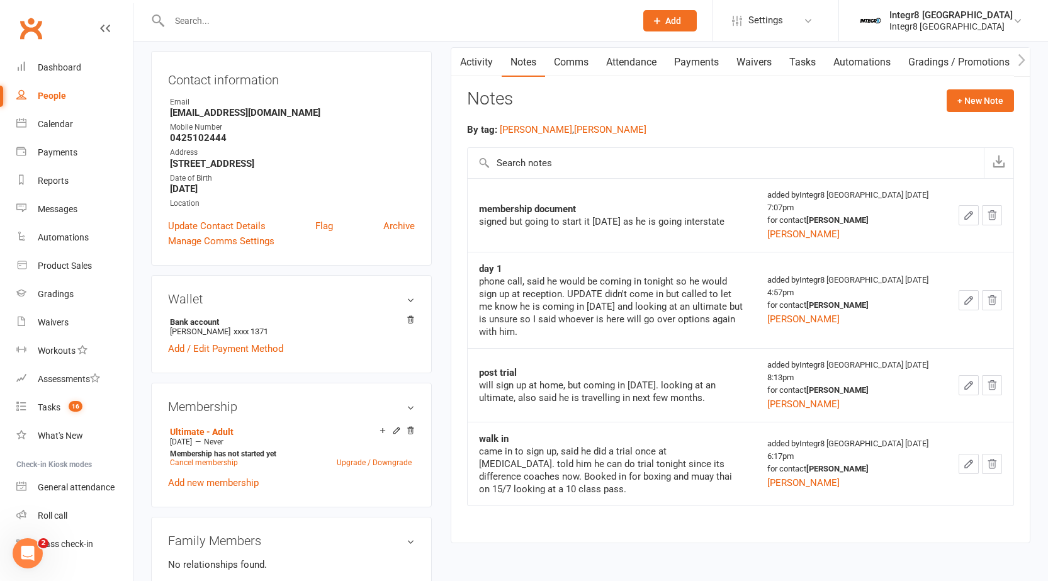
scroll to position [126, 0]
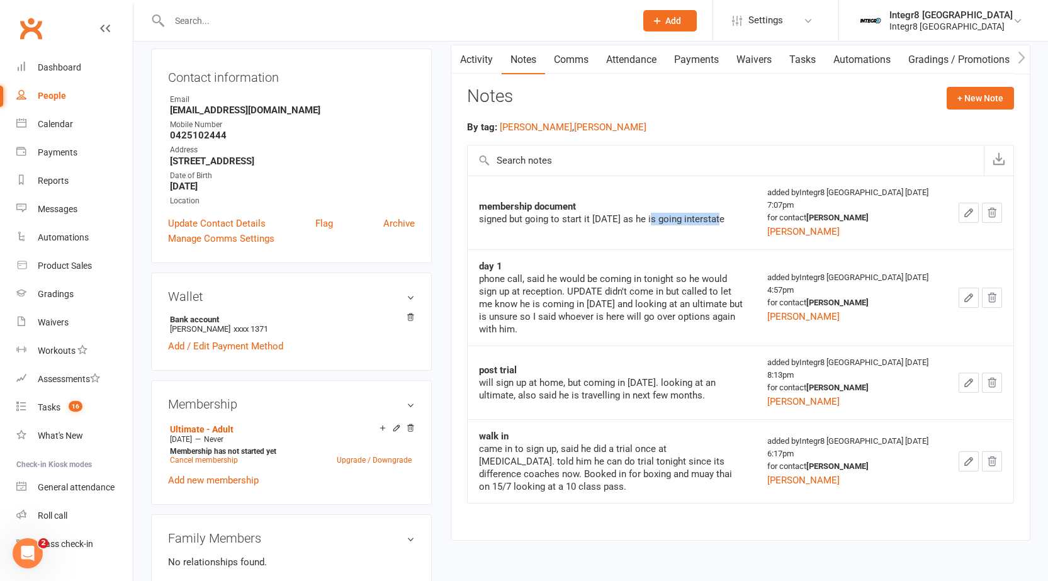
drag, startPoint x: 650, startPoint y: 220, endPoint x: 717, endPoint y: 222, distance: 66.8
click at [717, 222] on div "signed but going to start it [DATE] as he is going interstate" at bounding box center [612, 219] width 266 height 13
drag, startPoint x: 731, startPoint y: 224, endPoint x: 587, endPoint y: 198, distance: 145.8
click at [587, 198] on td "membership document signed but going to start it [DATE] as he is going intersta…" at bounding box center [612, 213] width 288 height 74
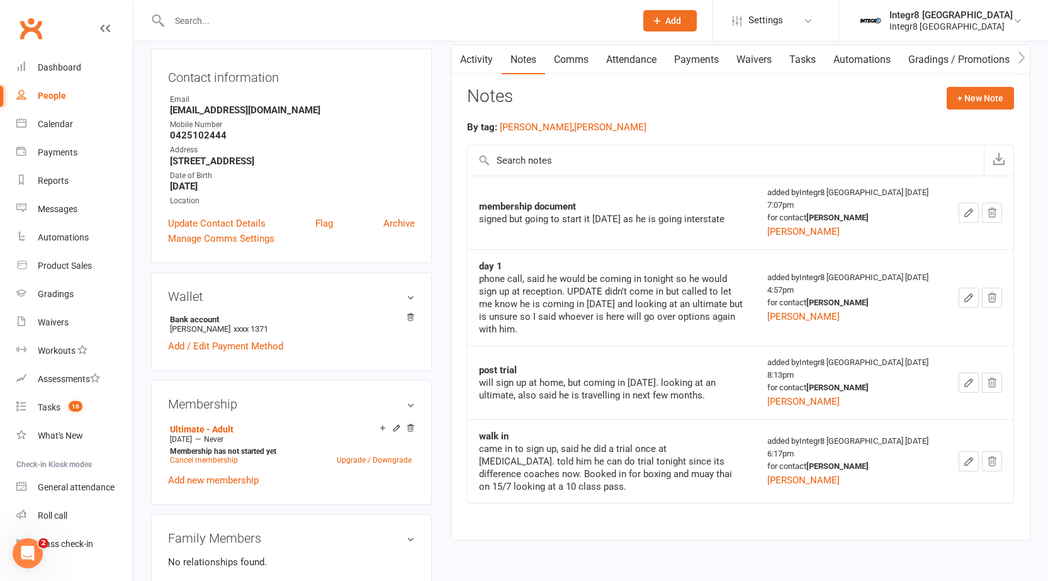
click at [587, 198] on td "membership document signed but going to start it [DATE] as he is going intersta…" at bounding box center [612, 213] width 288 height 74
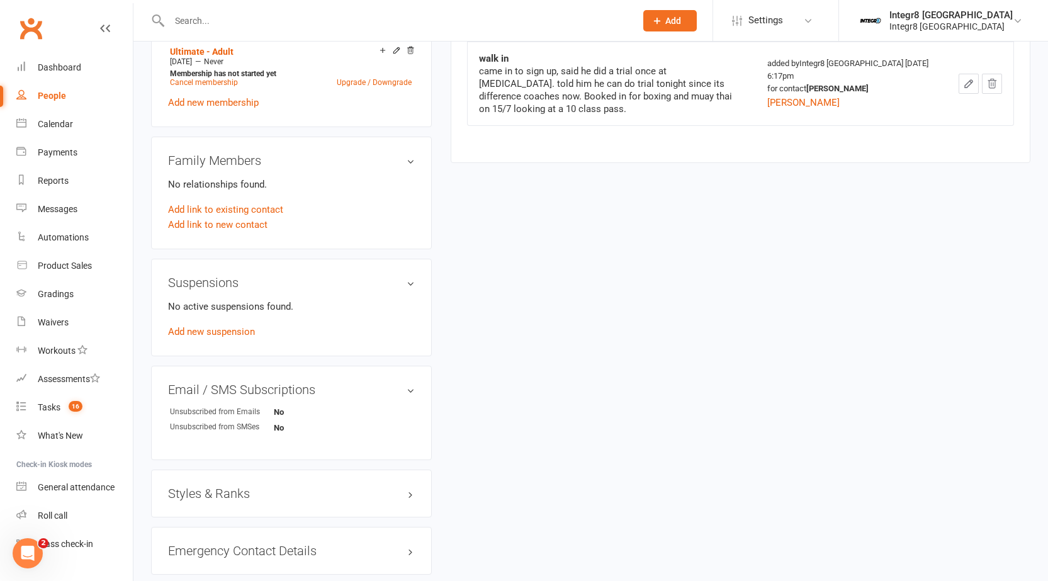
scroll to position [378, 0]
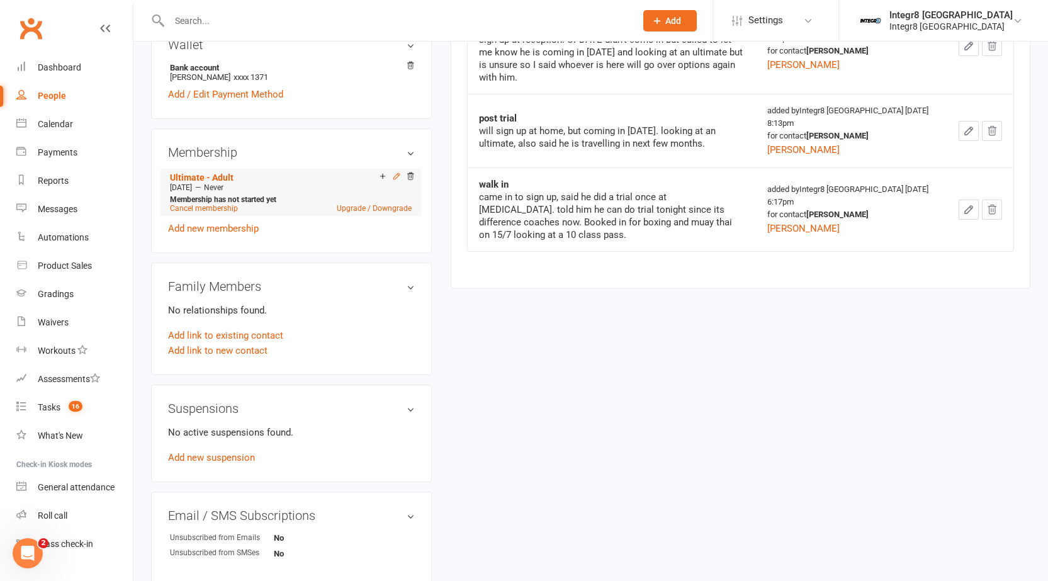
click at [394, 177] on icon at bounding box center [396, 176] width 6 height 6
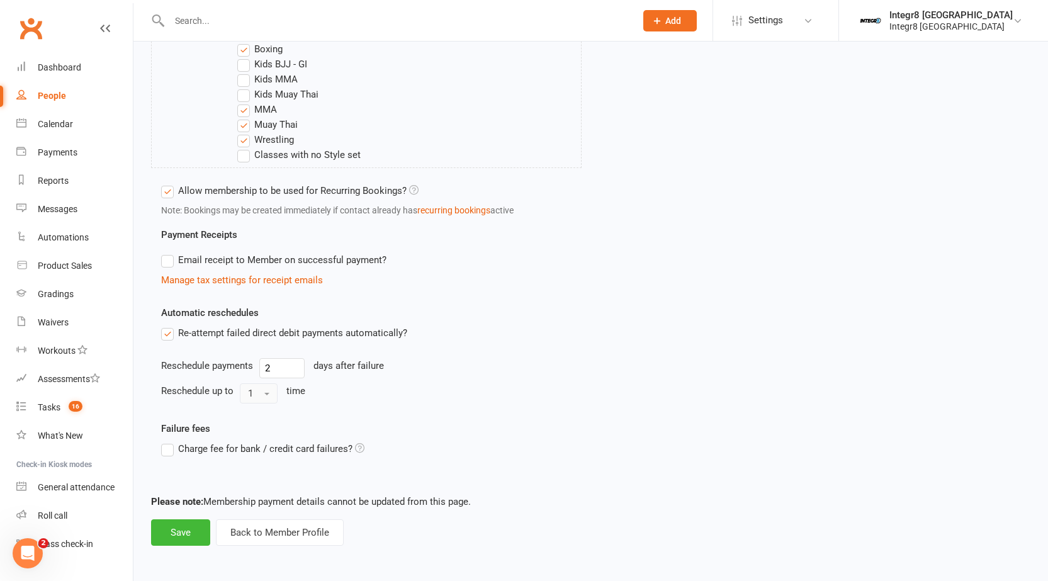
scroll to position [563, 0]
drag, startPoint x: 165, startPoint y: 553, endPoint x: 172, endPoint y: 541, distance: 13.8
click at [165, 552] on div "Update Class Details & Access Membership name Ultimate - Adult Make the members…" at bounding box center [590, 20] width 915 height 1084
click at [179, 529] on button "Save" at bounding box center [180, 532] width 59 height 26
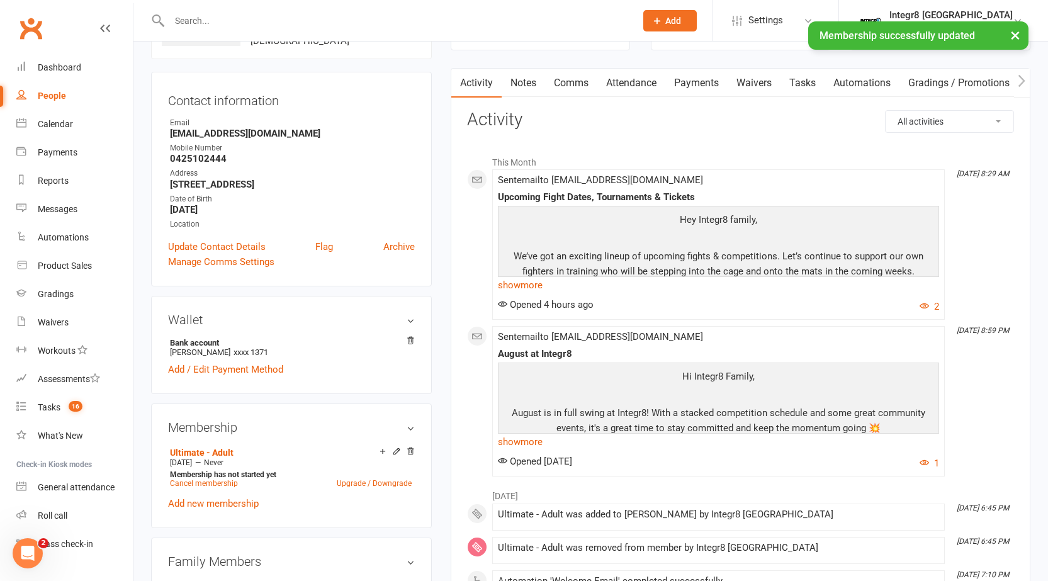
scroll to position [63, 0]
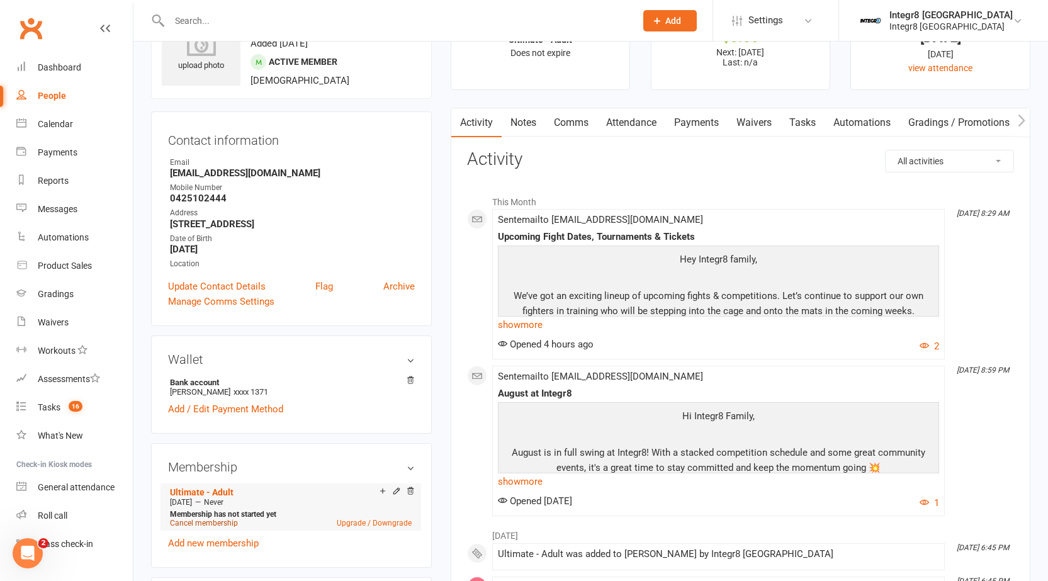
click at [218, 520] on link "Cancel membership" at bounding box center [204, 523] width 68 height 9
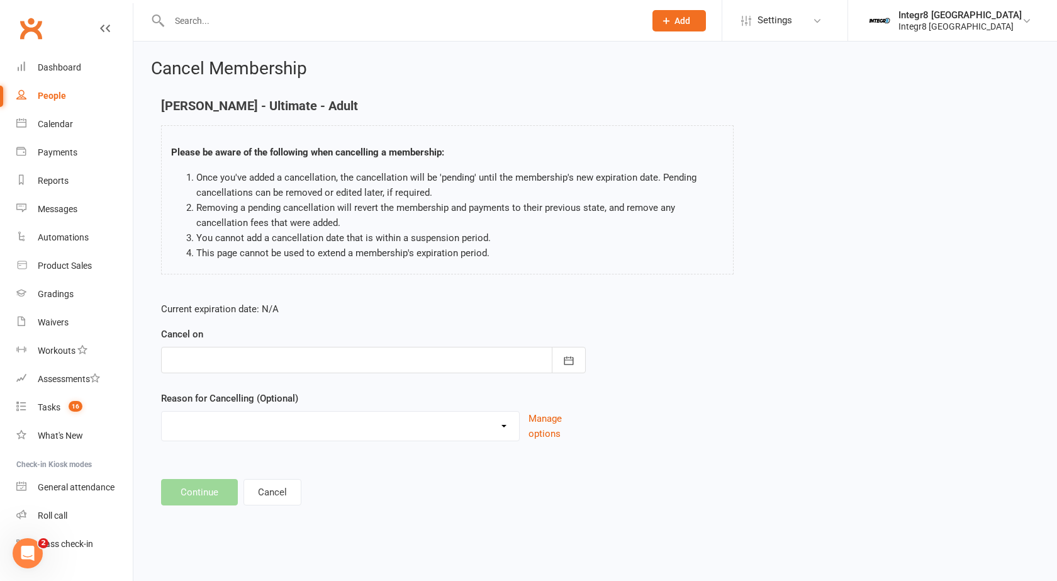
click at [368, 364] on div at bounding box center [373, 360] width 425 height 26
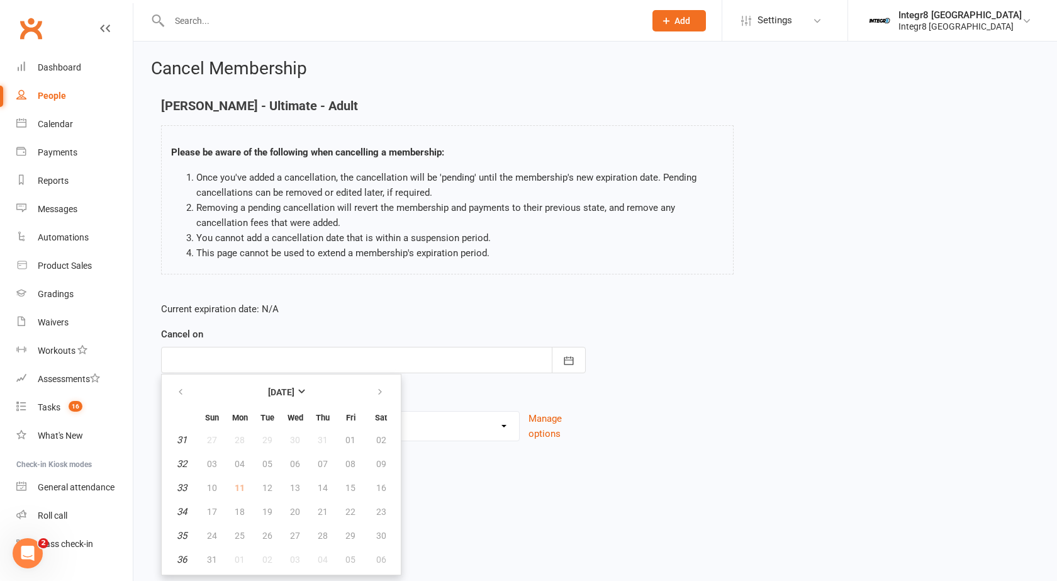
click at [368, 364] on div at bounding box center [373, 360] width 425 height 26
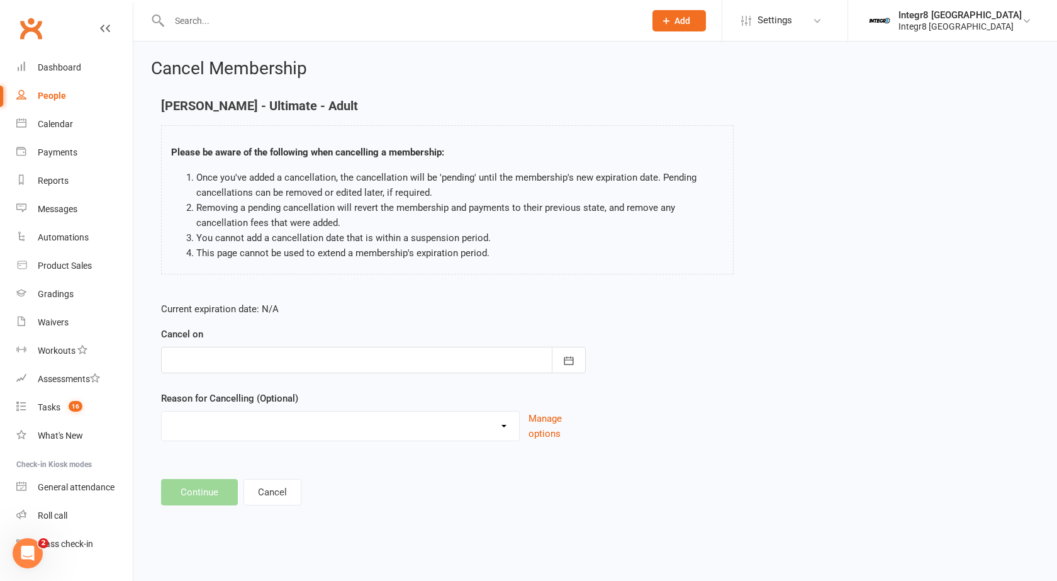
click at [368, 364] on div at bounding box center [373, 360] width 425 height 26
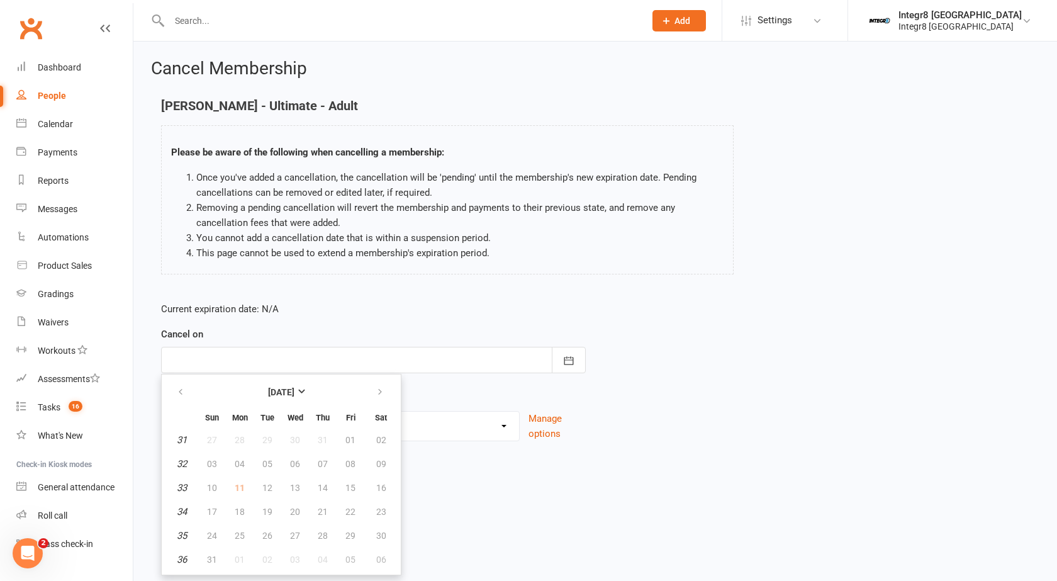
click at [368, 364] on div at bounding box center [373, 360] width 425 height 26
click at [366, 365] on div at bounding box center [373, 360] width 425 height 26
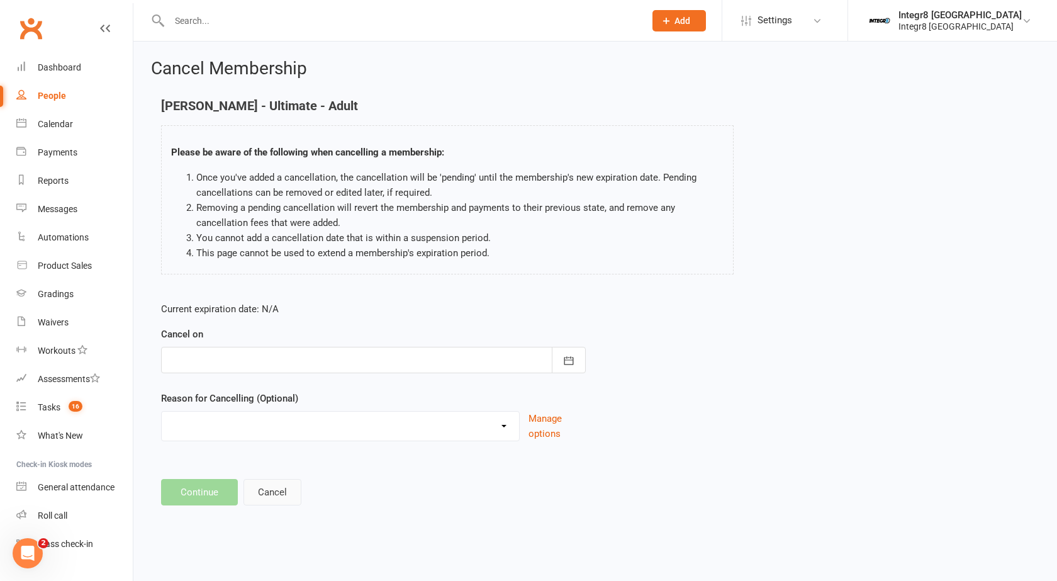
click at [270, 500] on button "Cancel" at bounding box center [273, 492] width 58 height 26
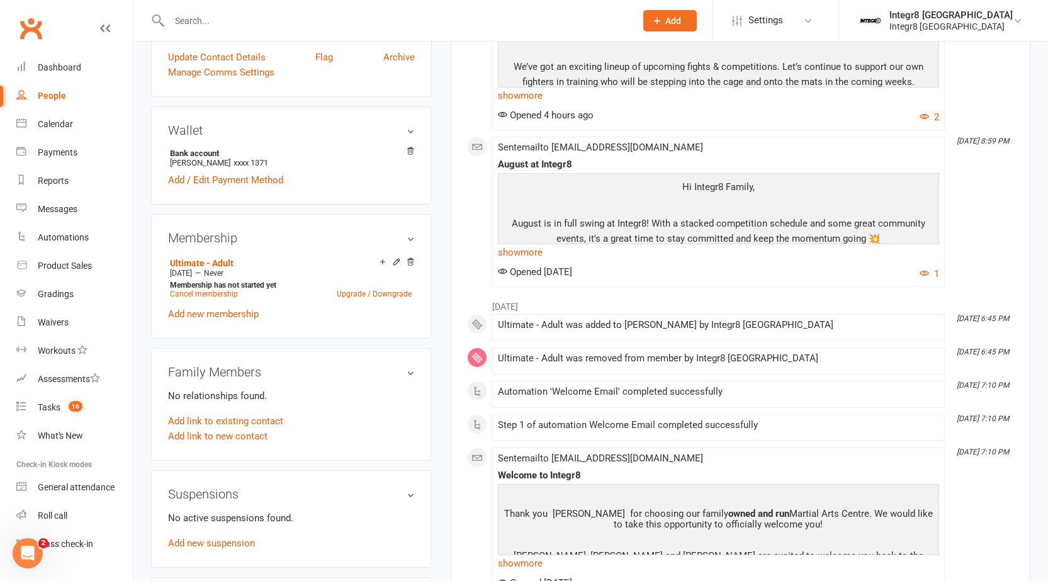
scroll to position [315, 0]
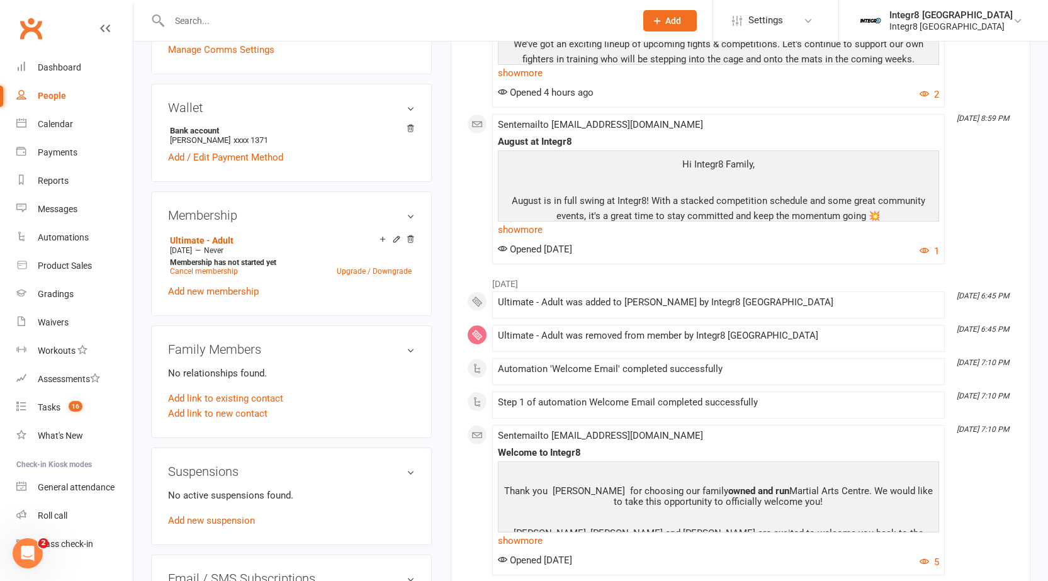
click at [395, 243] on icon at bounding box center [396, 239] width 9 height 9
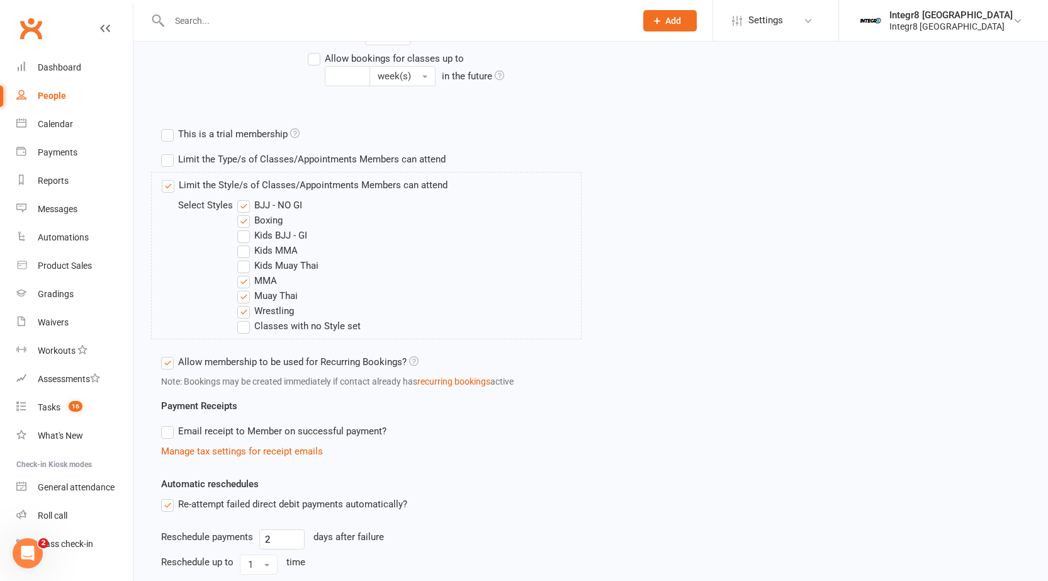
scroll to position [563, 0]
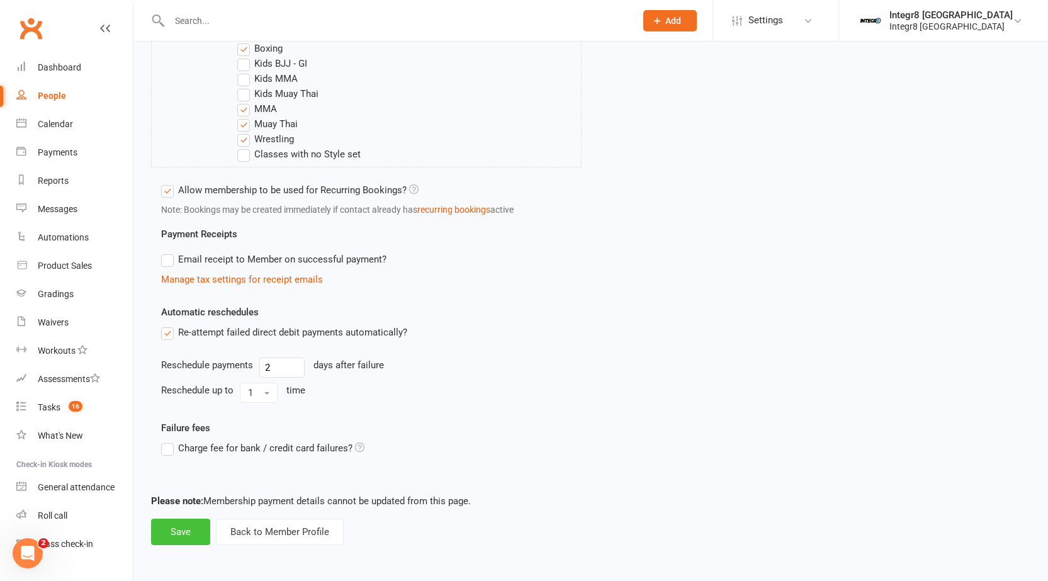
click at [166, 534] on button "Save" at bounding box center [180, 532] width 59 height 26
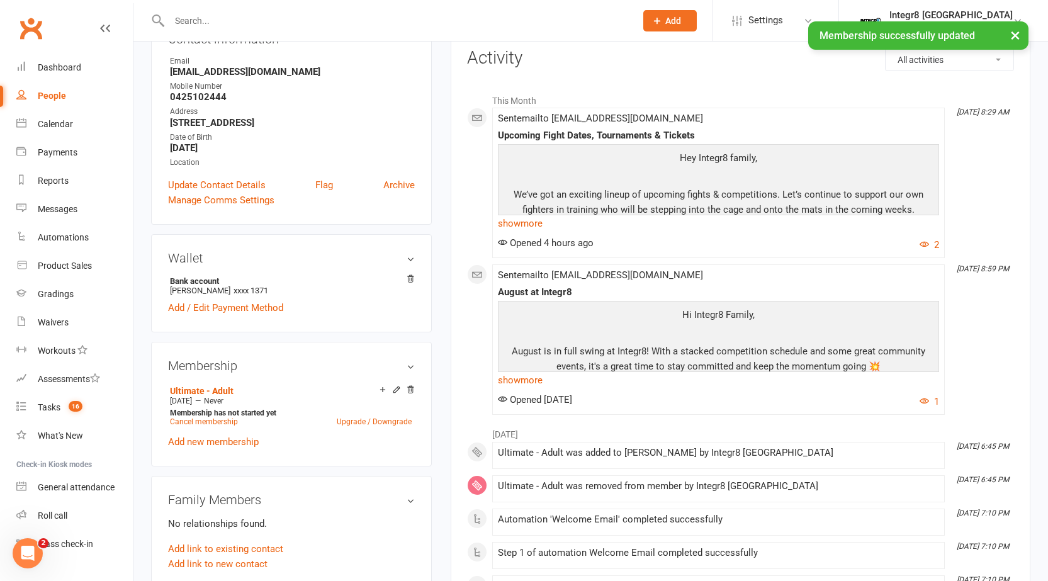
scroll to position [189, 0]
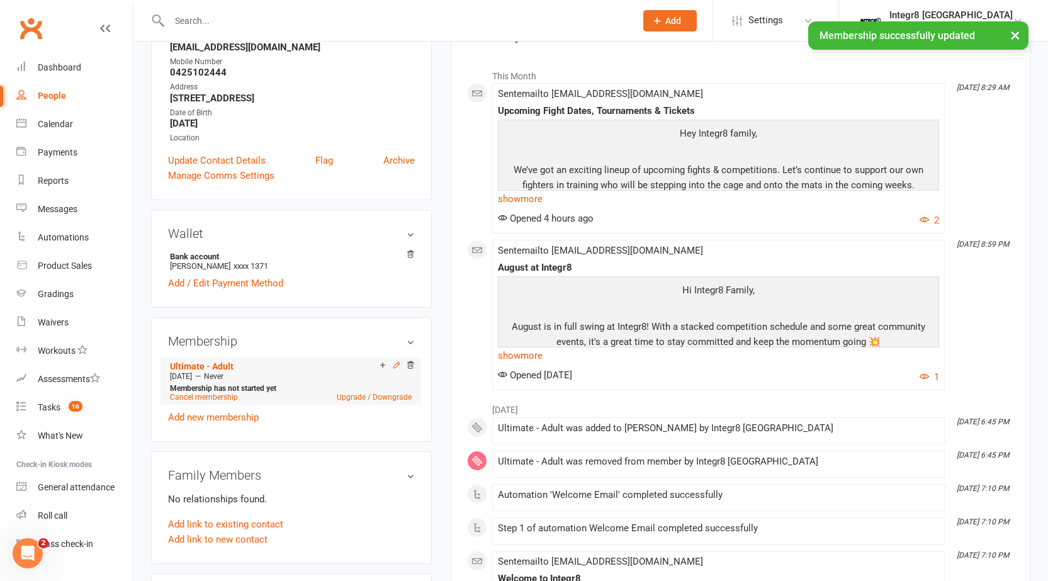
click at [392, 361] on icon at bounding box center [396, 365] width 9 height 9
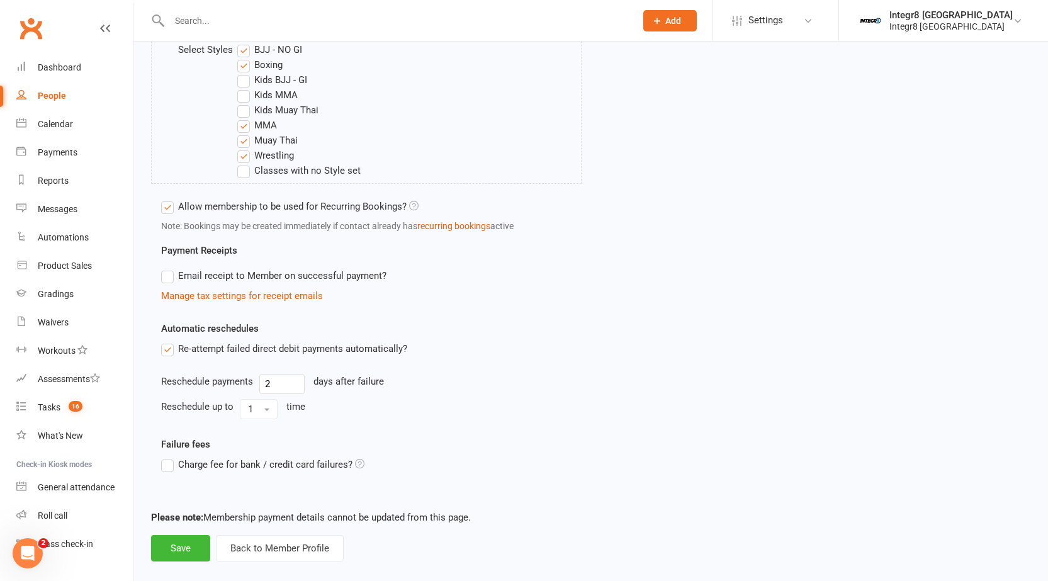
scroll to position [563, 0]
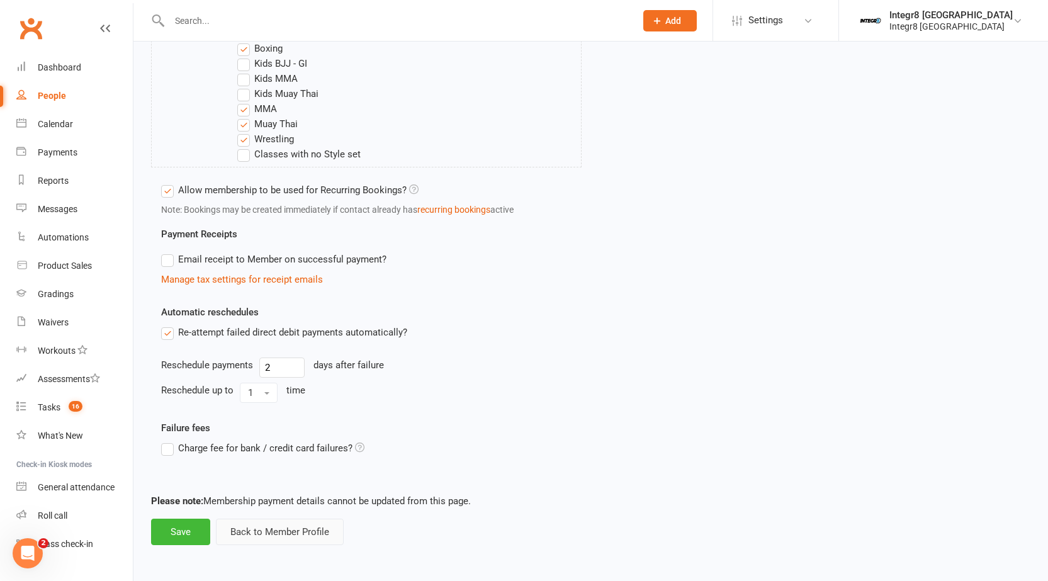
click at [225, 539] on button "Back to Member Profile" at bounding box center [280, 532] width 128 height 26
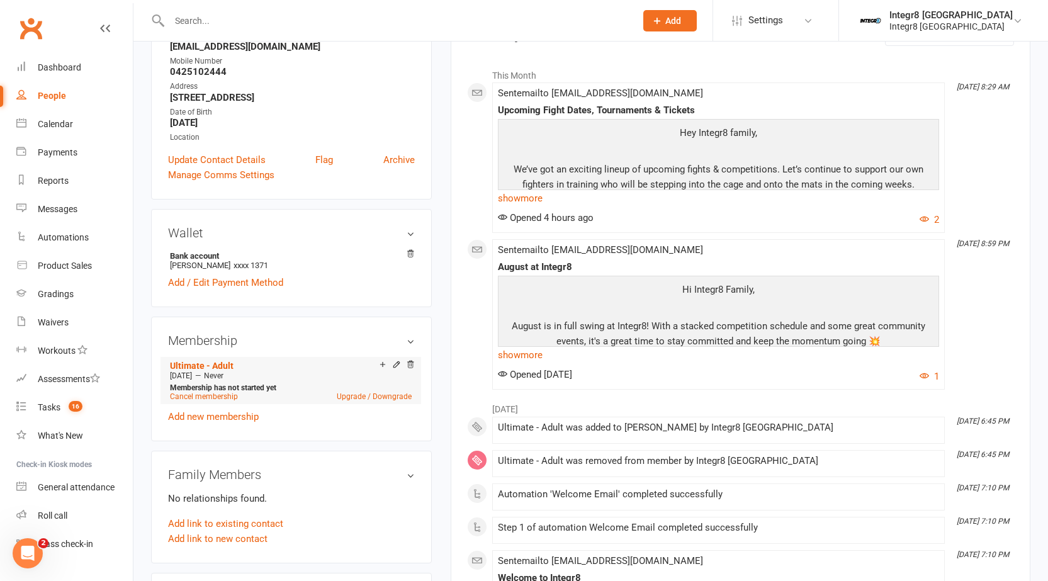
scroll to position [189, 0]
click at [228, 398] on link "Cancel membership" at bounding box center [204, 397] width 68 height 9
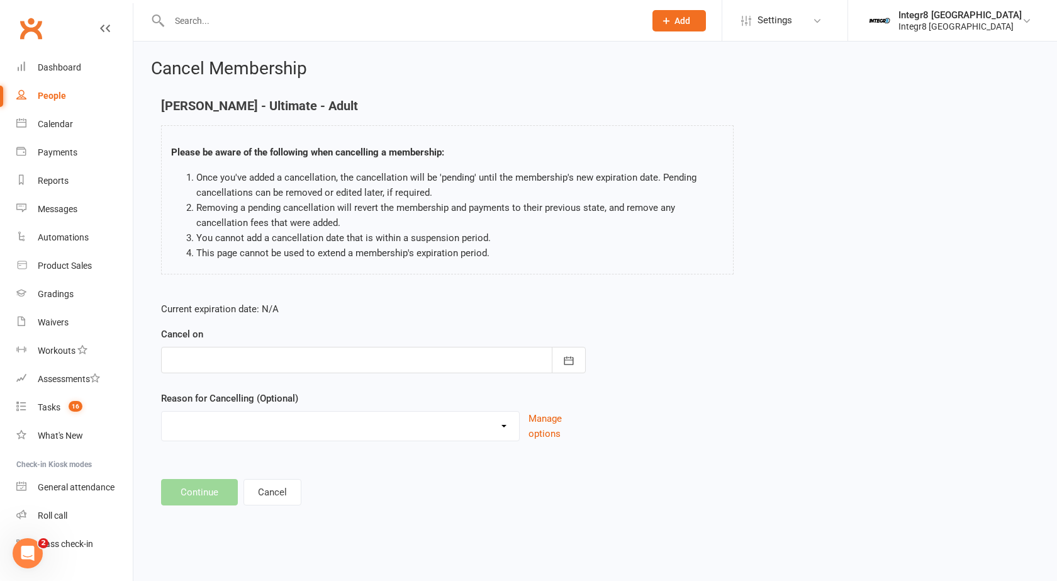
click at [248, 361] on div at bounding box center [373, 360] width 425 height 26
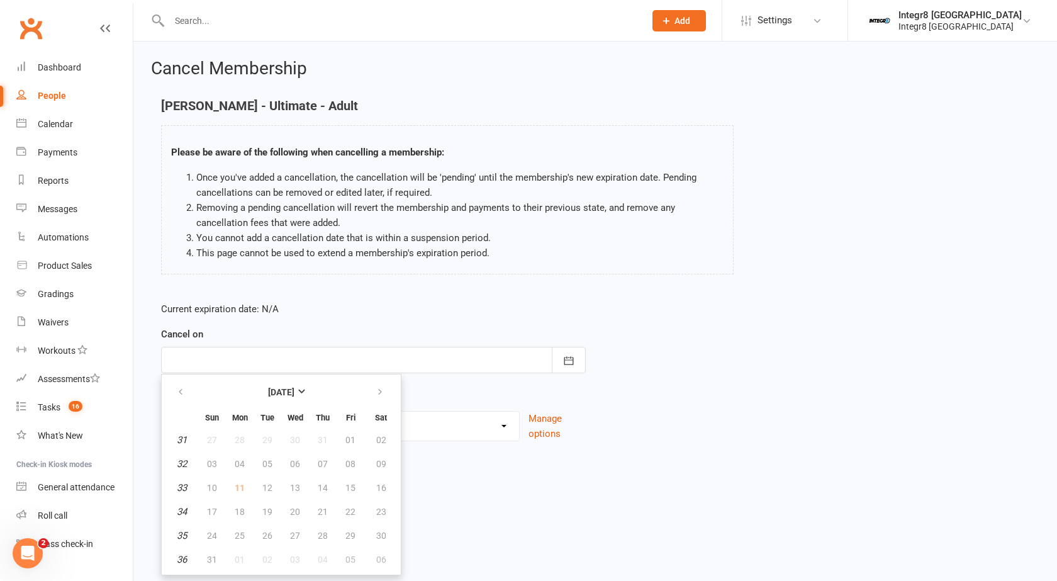
click at [294, 312] on p "Current expiration date: N/A" at bounding box center [373, 308] width 425 height 15
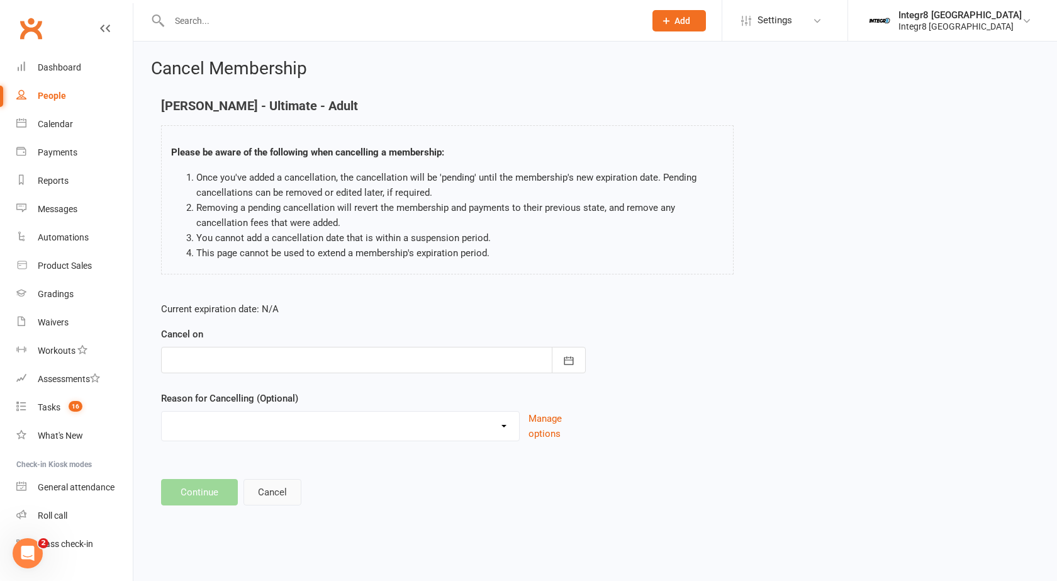
click at [256, 493] on button "Cancel" at bounding box center [273, 492] width 58 height 26
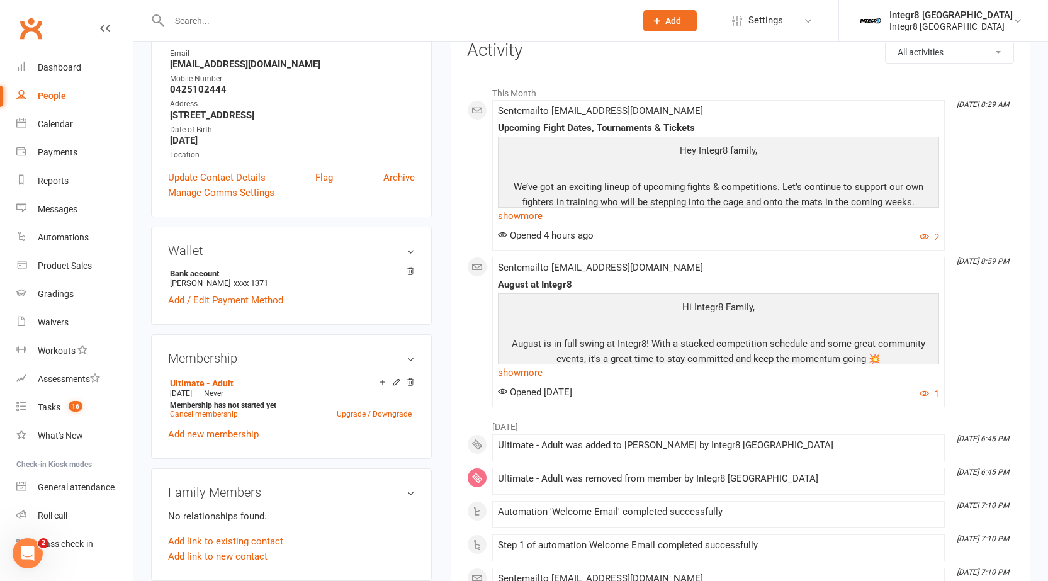
scroll to position [252, 0]
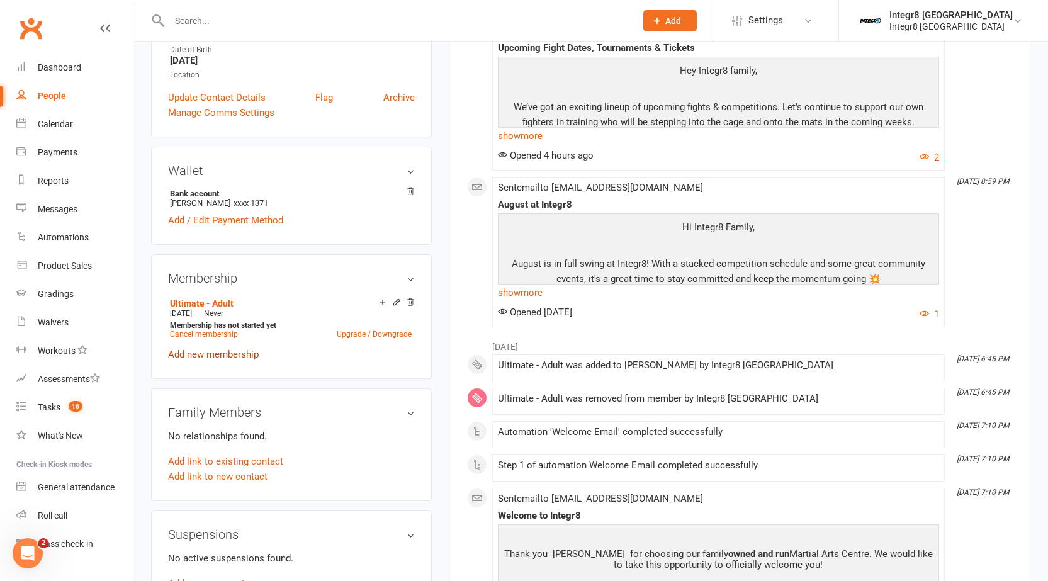
click at [240, 359] on link "Add new membership" at bounding box center [213, 354] width 91 height 11
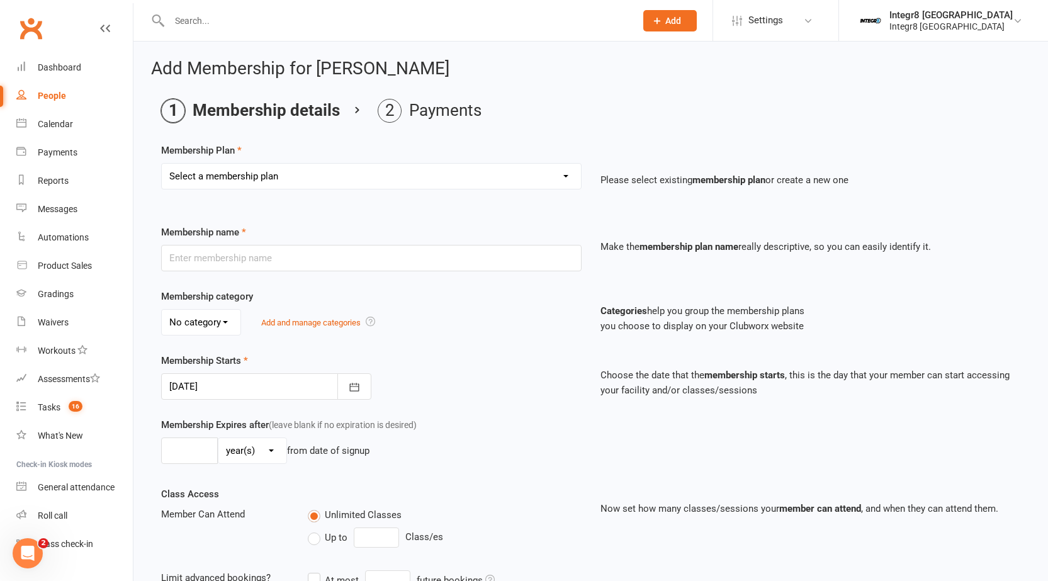
click at [303, 181] on select "Select a membership plan Create new Membership Plan Classic - Muay Thai Classic…" at bounding box center [371, 176] width 419 height 25
select select "9"
click at [162, 164] on select "Select a membership plan Create new Membership Plan Classic - Muay Thai Classic…" at bounding box center [371, 176] width 419 height 25
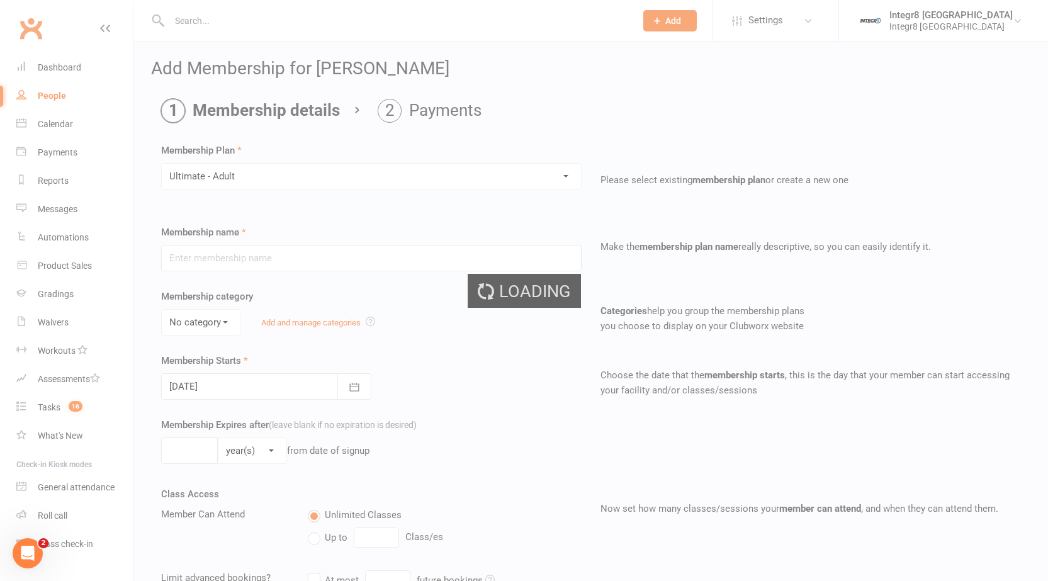
type input "Ultimate - Adult"
select select "0"
type input "0"
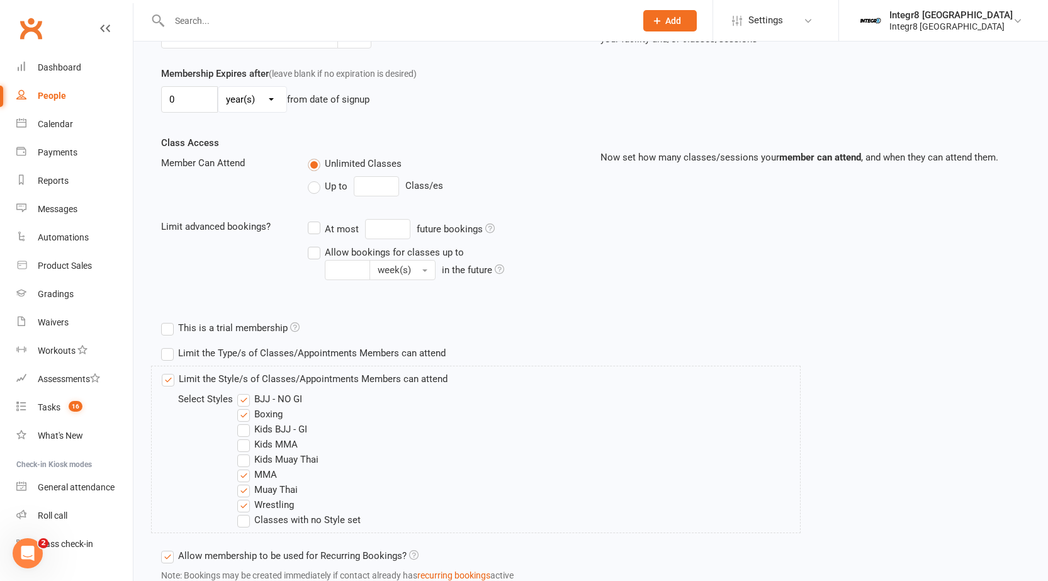
scroll to position [441, 0]
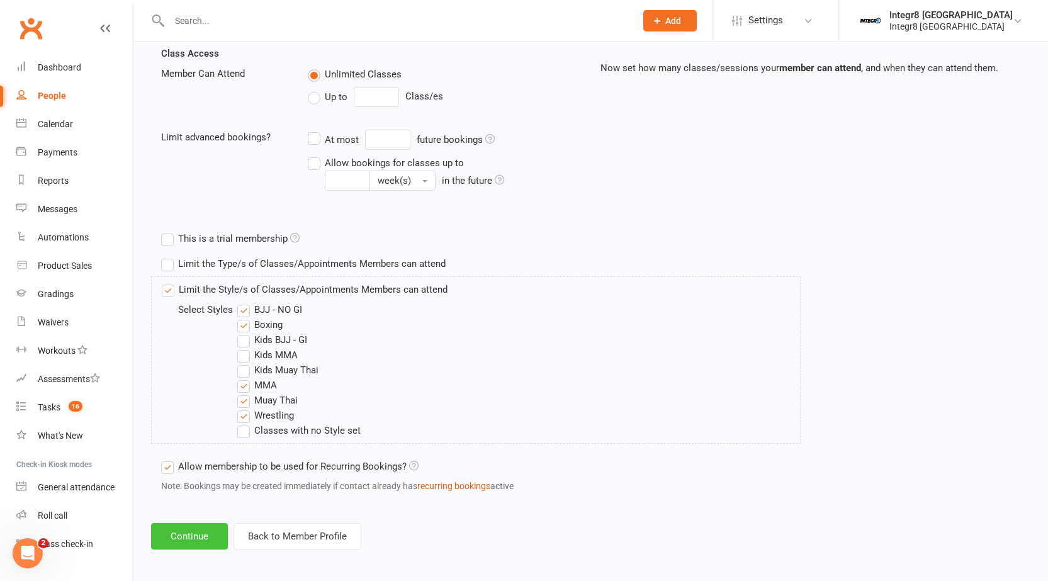
click at [194, 537] on button "Continue" at bounding box center [189, 536] width 77 height 26
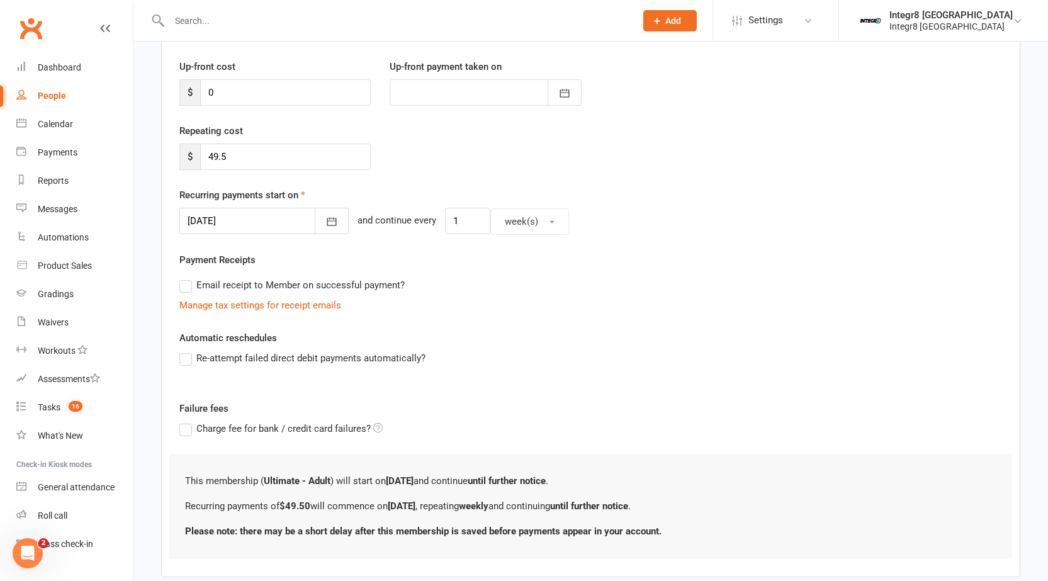
scroll to position [234, 0]
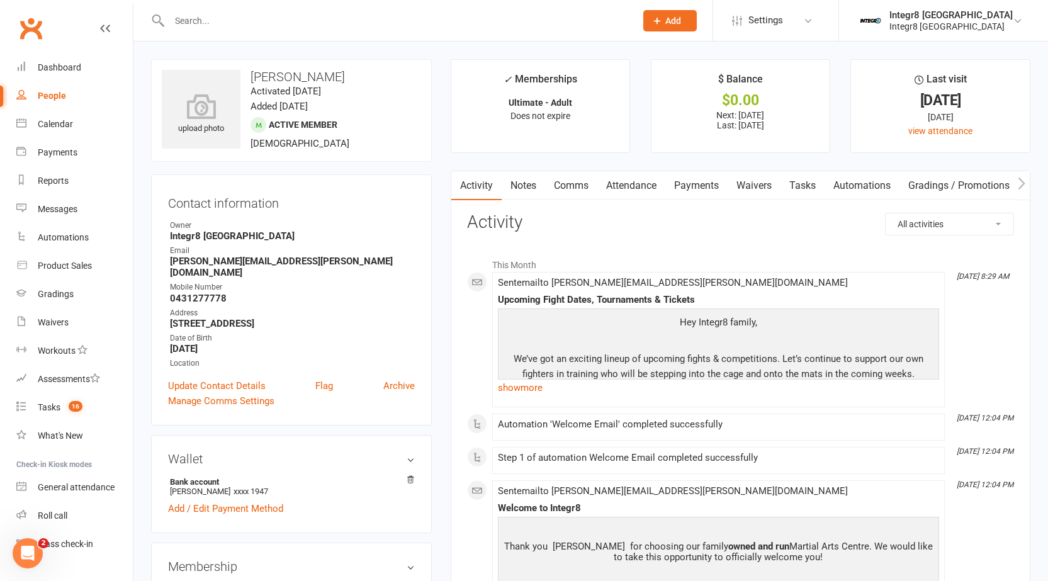
click at [563, 176] on link "Comms" at bounding box center [571, 185] width 52 height 29
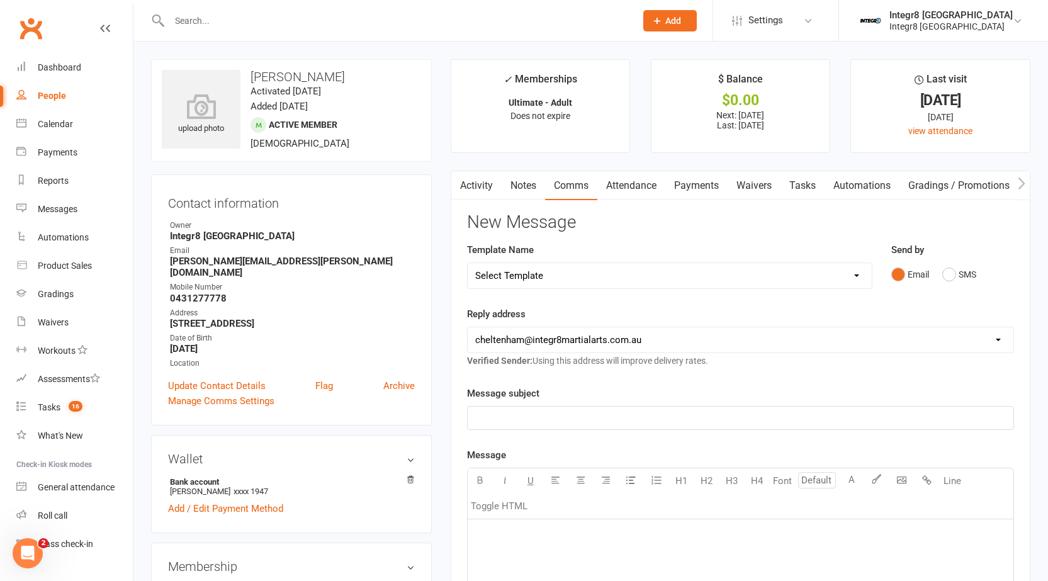
click at [480, 186] on link "Activity" at bounding box center [476, 185] width 50 height 29
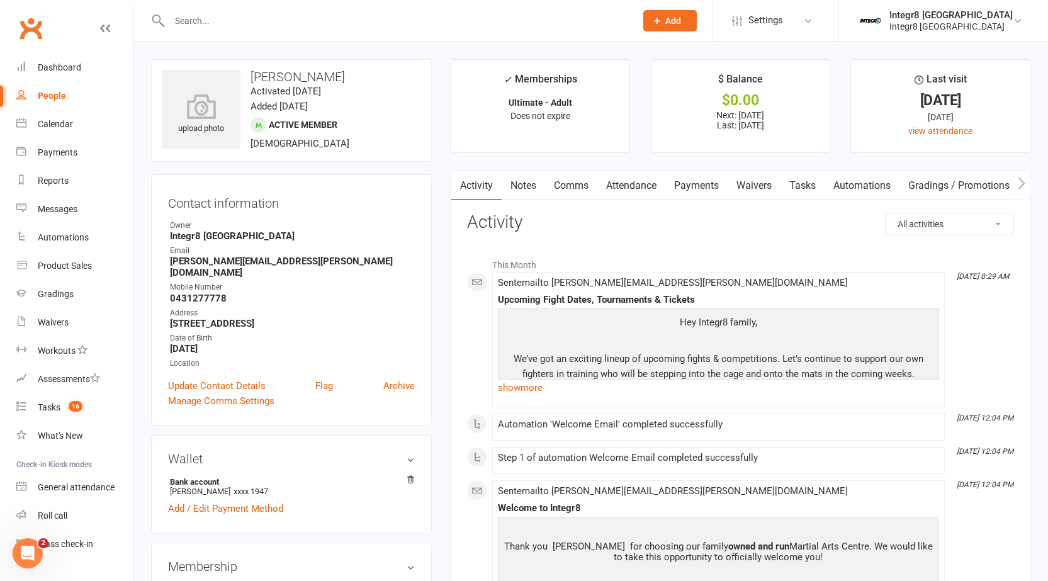
click at [546, 183] on link "Comms" at bounding box center [571, 185] width 52 height 29
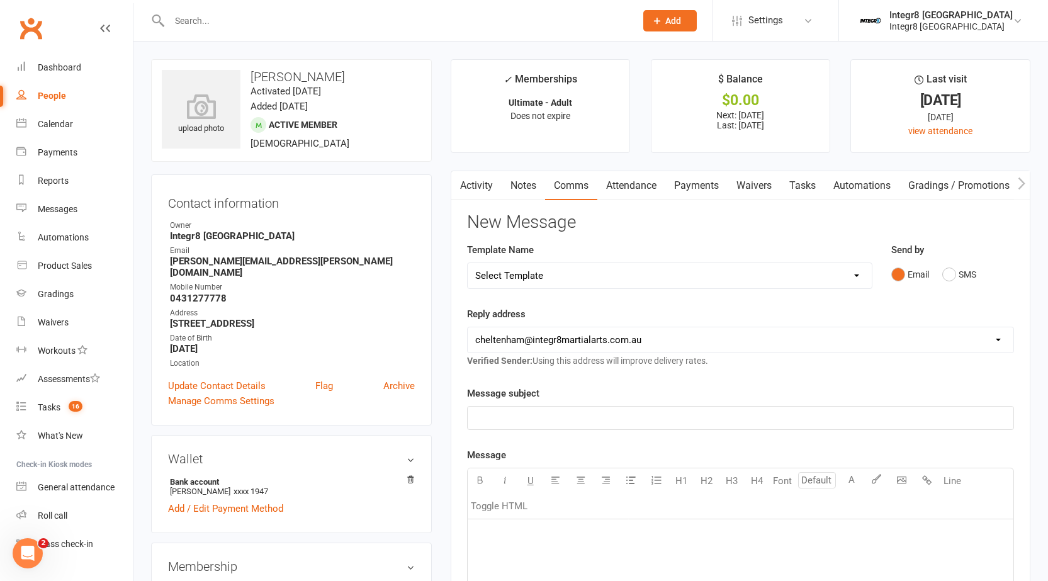
click at [522, 182] on link "Notes" at bounding box center [523, 185] width 43 height 29
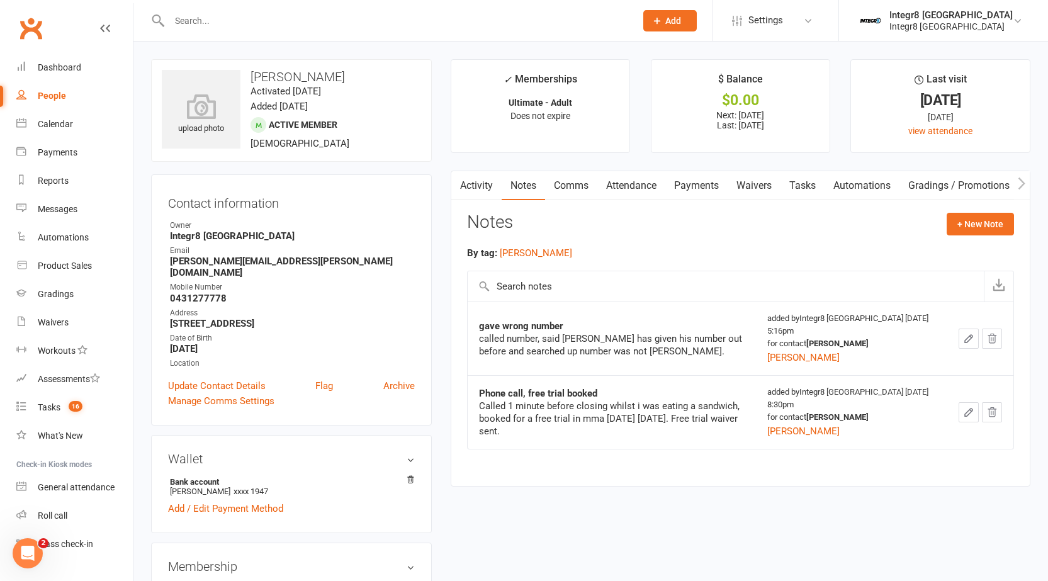
drag, startPoint x: 390, startPoint y: 311, endPoint x: 167, endPoint y: 317, distance: 223.5
click at [167, 317] on div "Contact information Owner Integr8 Cheltenham Email james.jacobs@myacu.edu.au Mo…" at bounding box center [291, 299] width 281 height 251
click at [303, 307] on div "Address" at bounding box center [292, 313] width 245 height 12
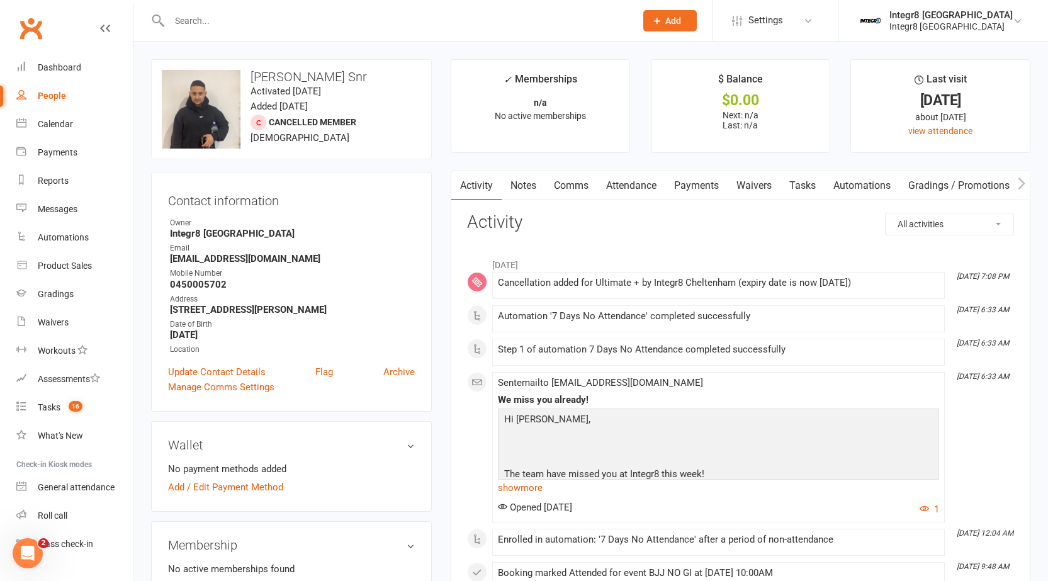
click at [521, 183] on link "Notes" at bounding box center [523, 185] width 43 height 29
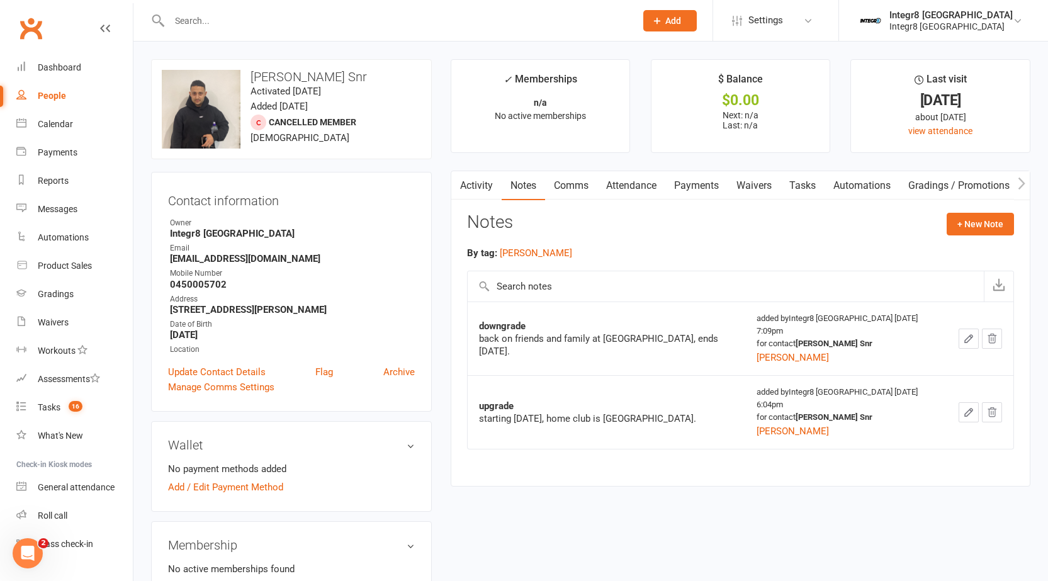
click at [476, 181] on link "Activity" at bounding box center [476, 185] width 50 height 29
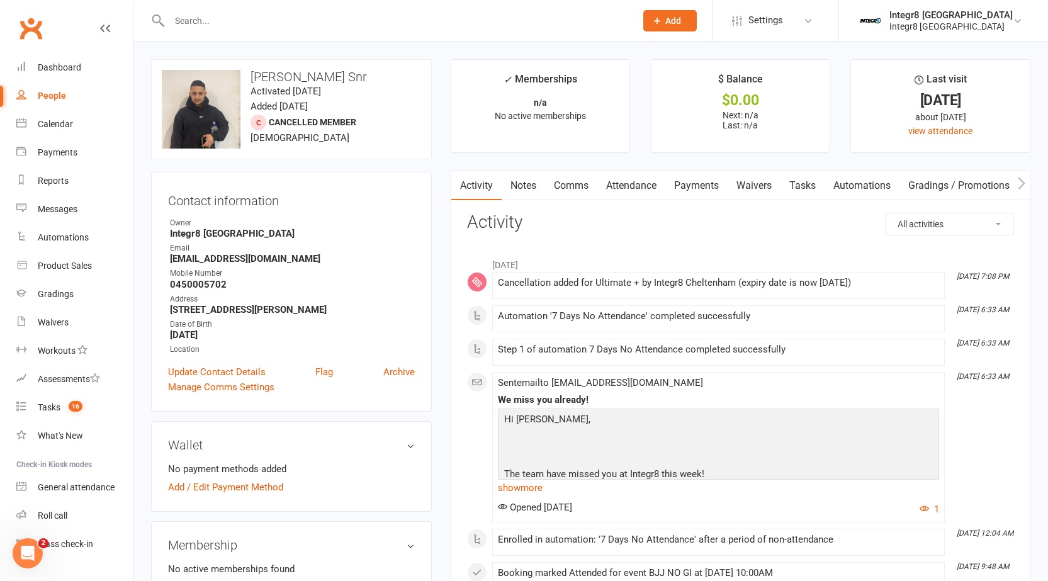
click at [572, 18] on input "text" at bounding box center [396, 21] width 461 height 18
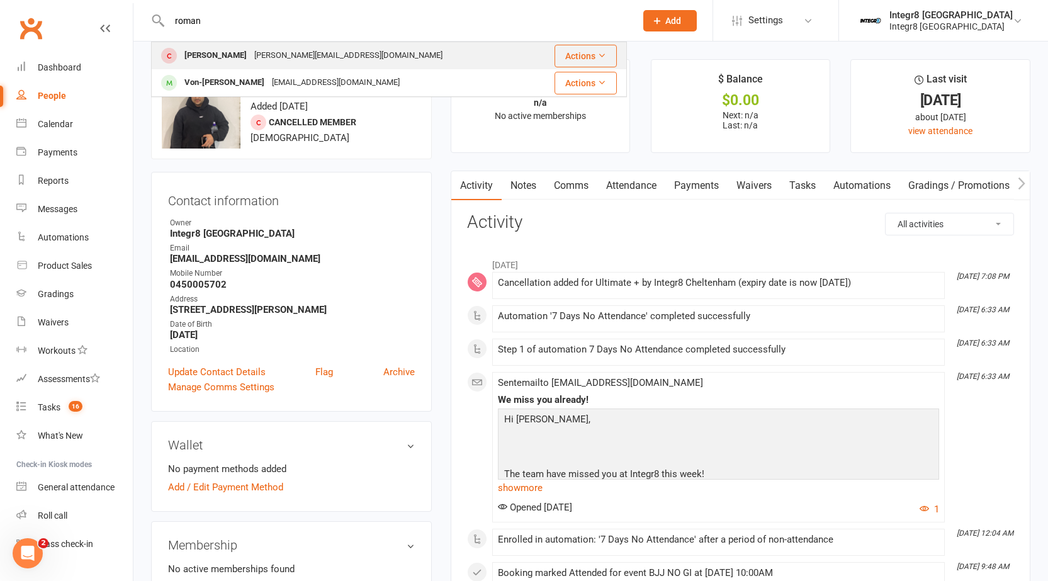
type input "roman"
click at [462, 59] on div "Roman Wilson jaredow@hotmail.com" at bounding box center [342, 56] width 381 height 26
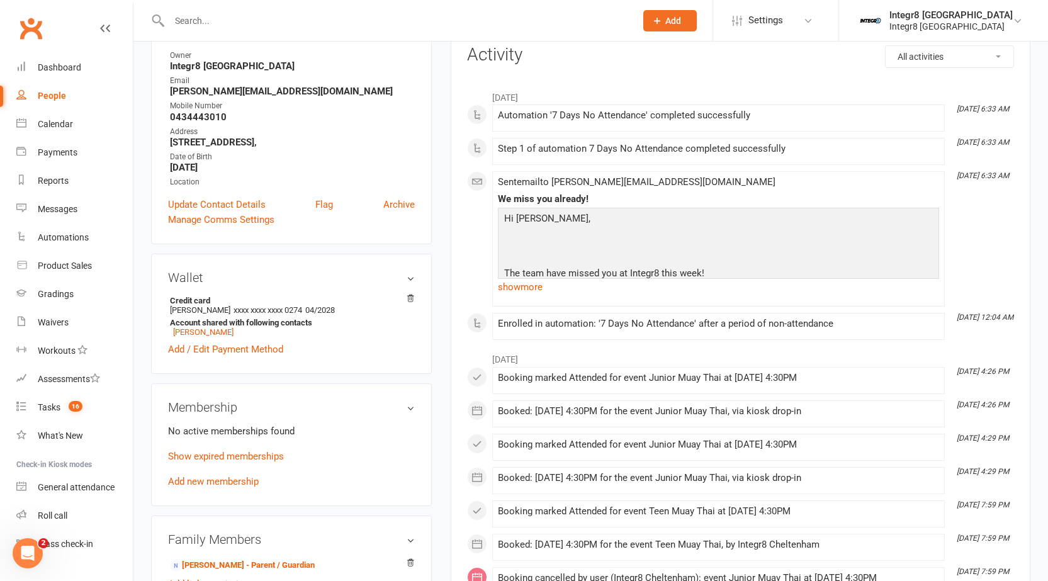
scroll to position [378, 0]
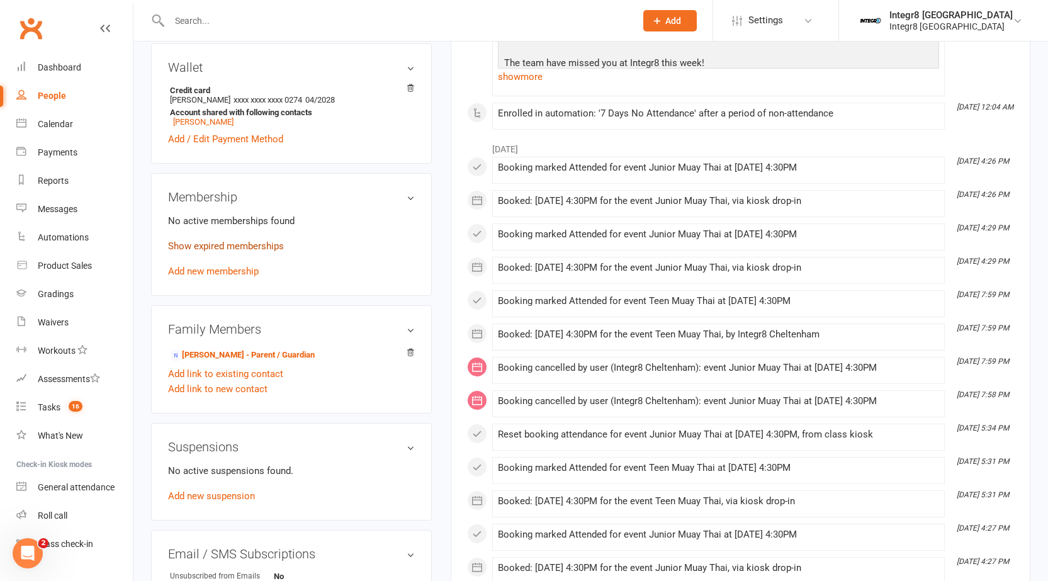
click at [224, 252] on link "Show expired memberships" at bounding box center [226, 245] width 116 height 11
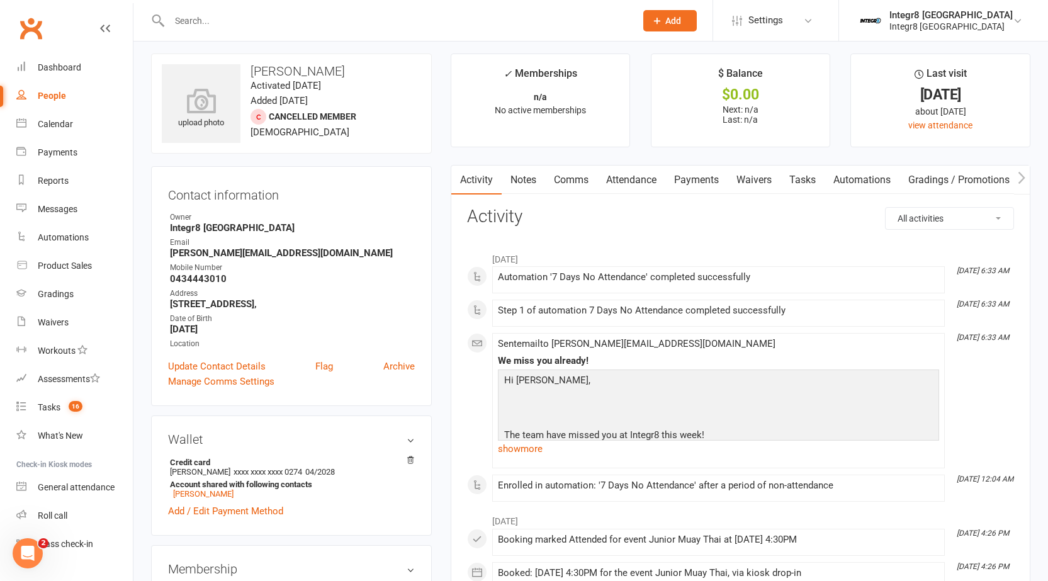
scroll to position [0, 0]
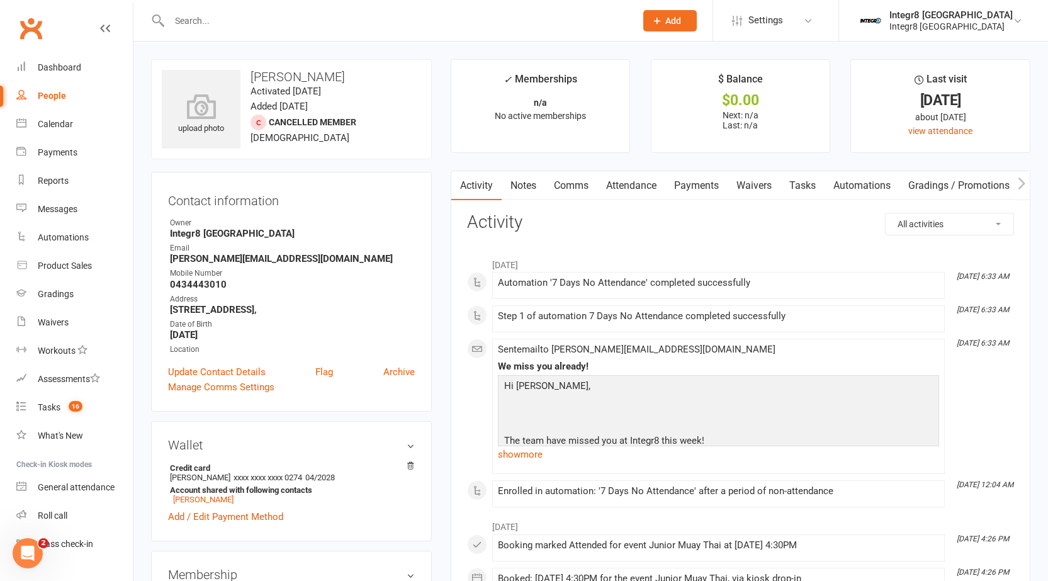
click at [524, 177] on link "Notes" at bounding box center [523, 185] width 43 height 29
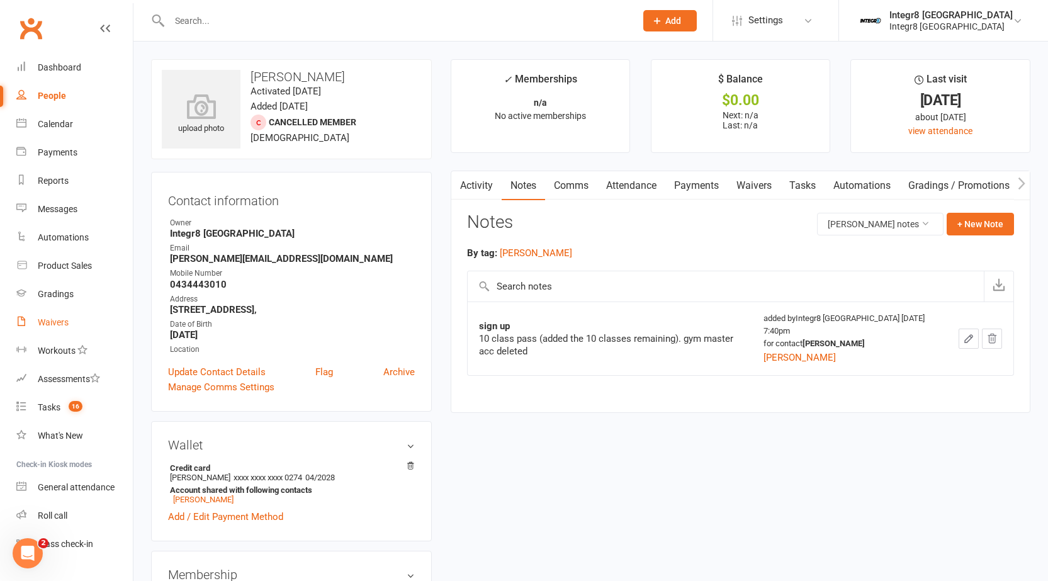
click at [80, 328] on link "Waivers" at bounding box center [74, 322] width 116 height 28
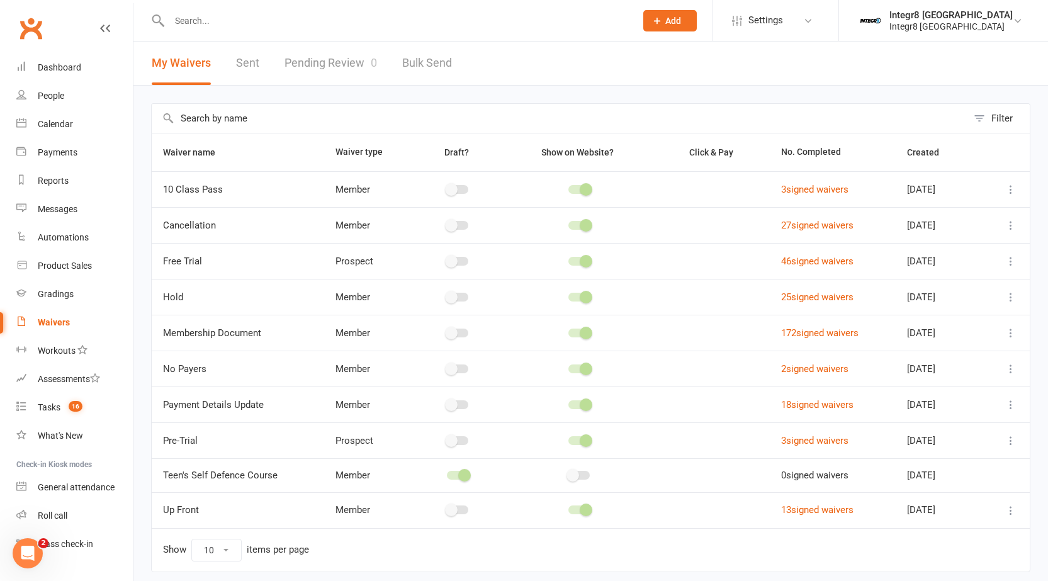
click at [354, 63] on link "Pending Review 0" at bounding box center [330, 63] width 93 height 43
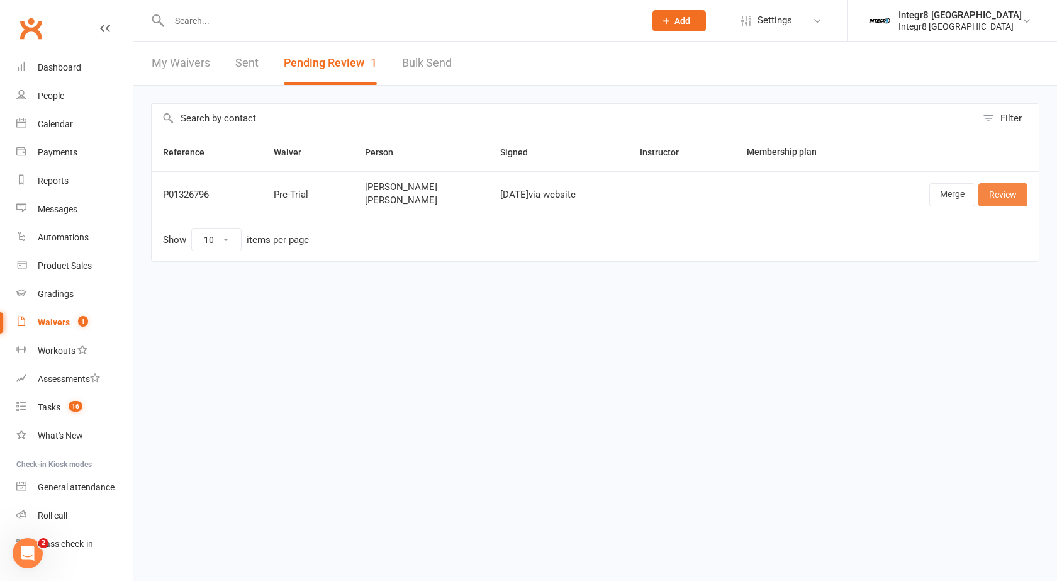
click at [989, 191] on link "Review" at bounding box center [1003, 194] width 49 height 23
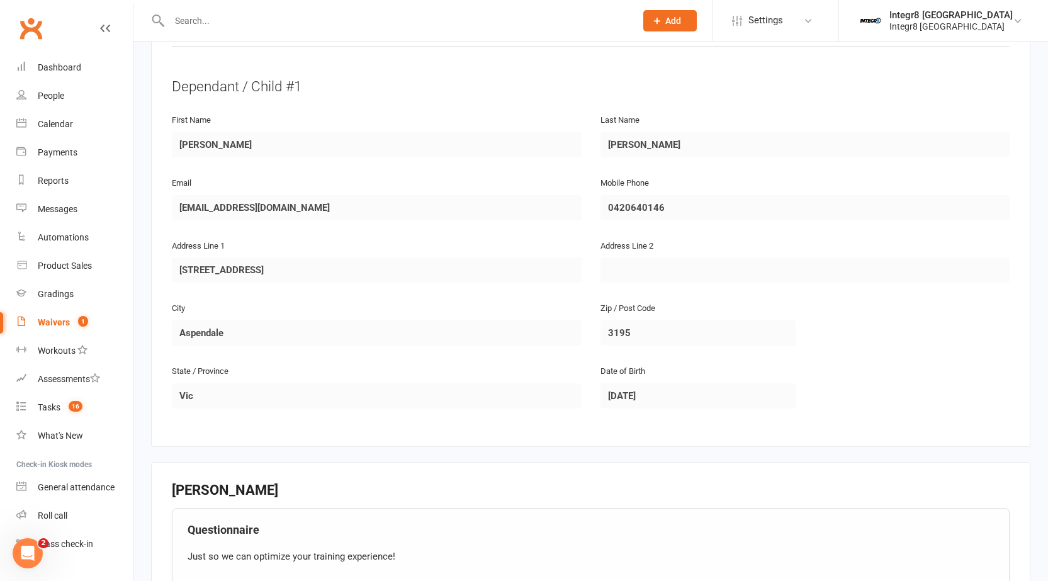
scroll to position [629, 0]
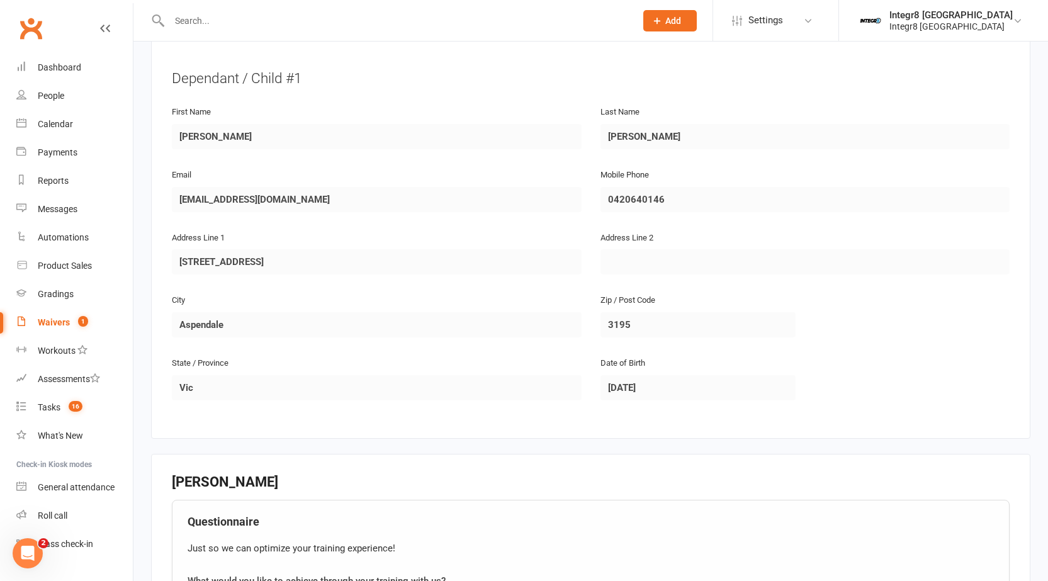
click at [576, 378] on div "State / Province Vic Date of Birth 2011-11-04" at bounding box center [590, 386] width 857 height 63
click at [534, 381] on div "State / Province Vic Date of Birth 2011-11-04" at bounding box center [590, 386] width 857 height 63
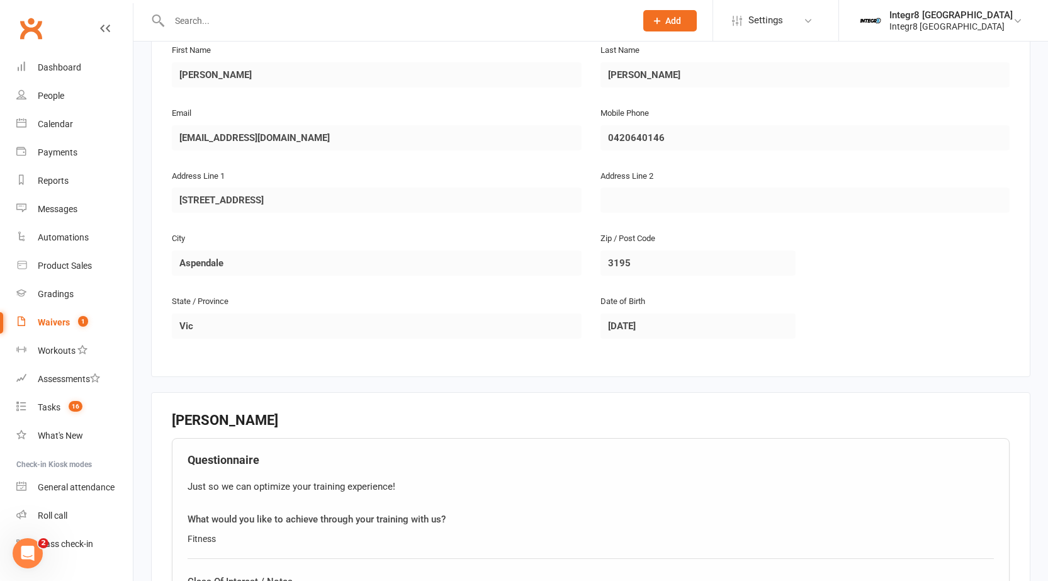
scroll to position [658, 0]
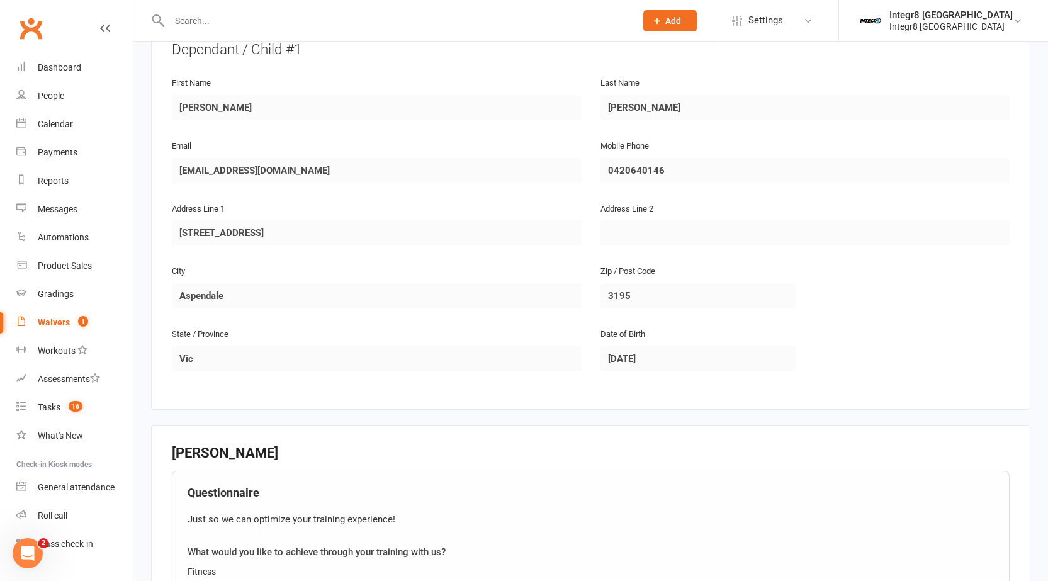
click at [573, 351] on div "State / Province Vic Date of Birth 2011-11-04" at bounding box center [590, 357] width 857 height 63
click at [552, 344] on div "State / Province Vic" at bounding box center [377, 348] width 410 height 45
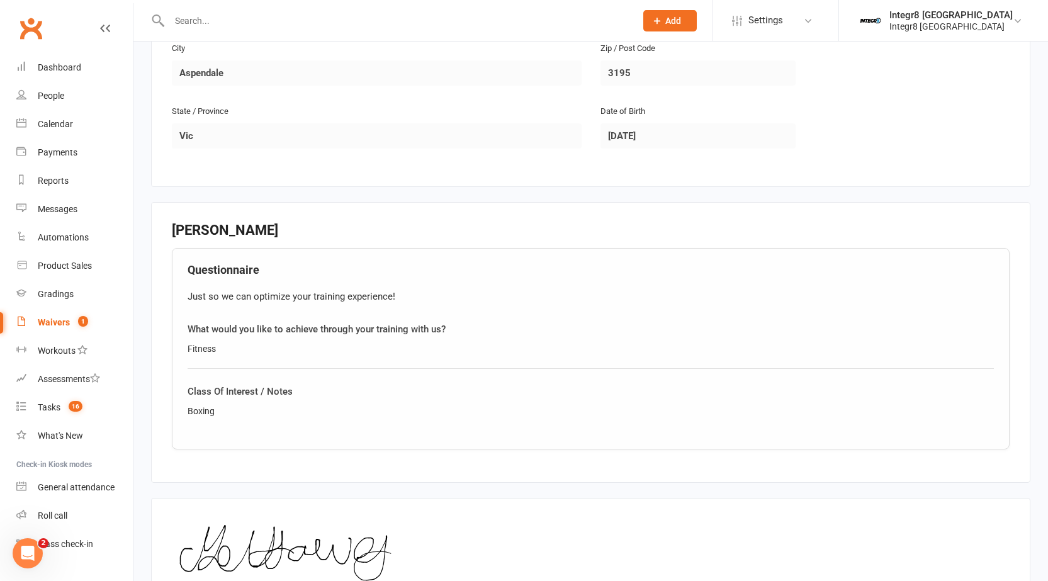
scroll to position [1036, 0]
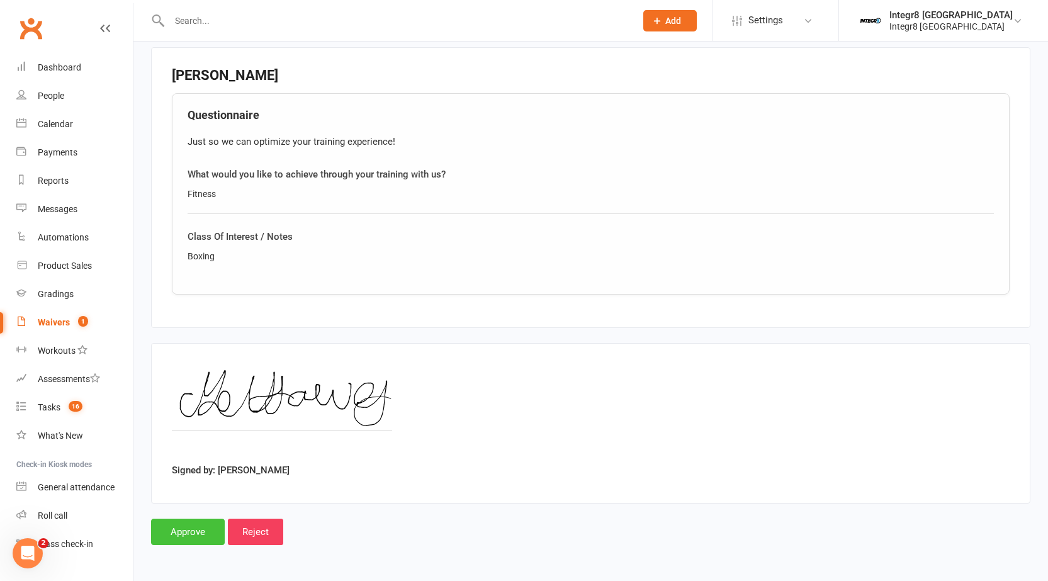
click at [201, 524] on input "Approve" at bounding box center [188, 532] width 74 height 26
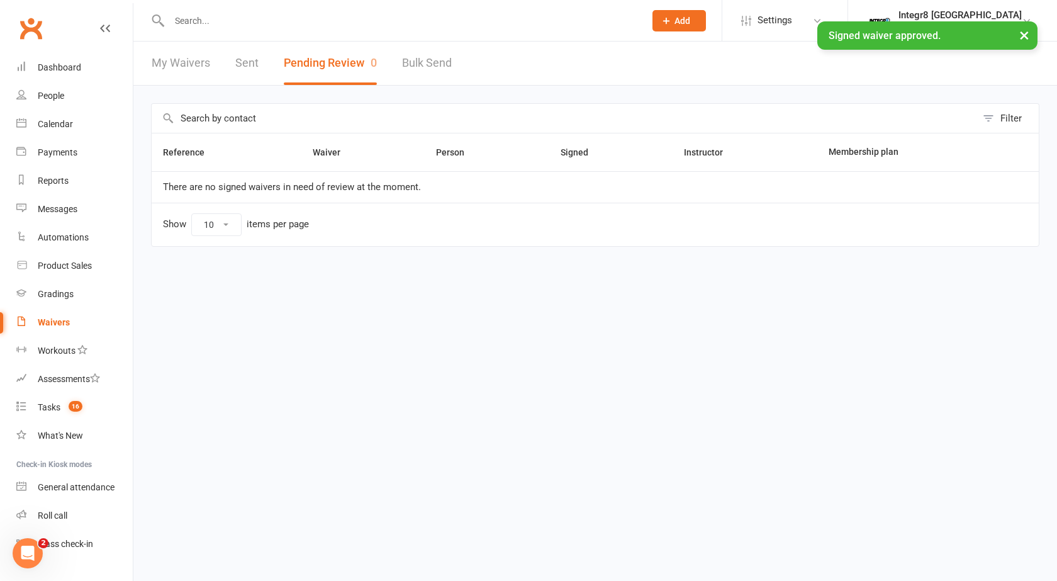
click at [183, 76] on link "My Waivers" at bounding box center [181, 63] width 59 height 43
